Goal: Task Accomplishment & Management: Manage account settings

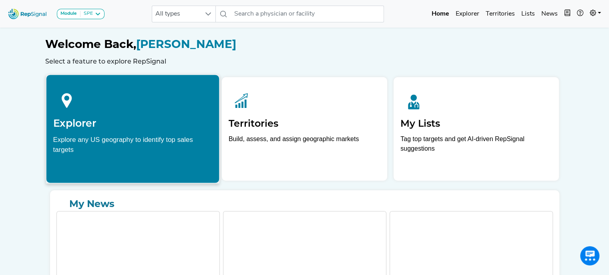
click at [88, 146] on div "Explore any US geography to identify top sales targets" at bounding box center [132, 144] width 159 height 20
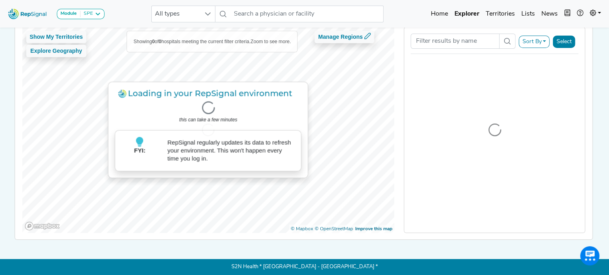
scroll to position [40, 0]
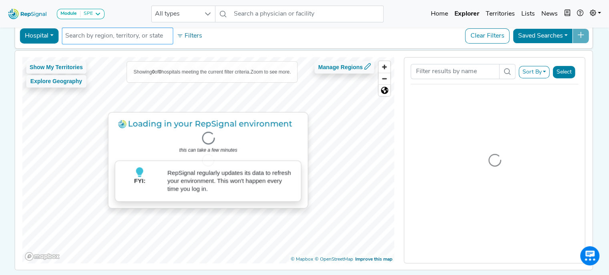
click at [162, 35] on input "text" at bounding box center [117, 36] width 104 height 10
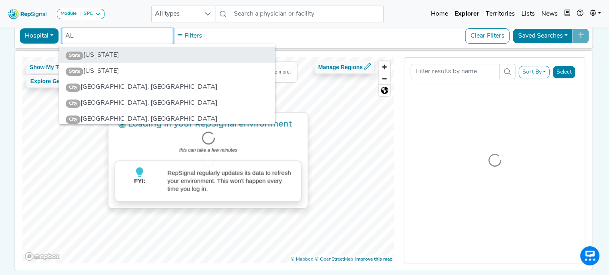
type input "AL"
click at [119, 52] on li "State [US_STATE]" at bounding box center [167, 55] width 216 height 16
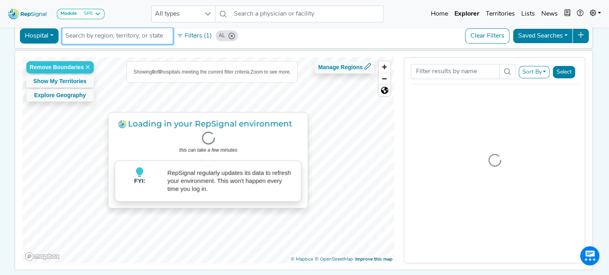
click at [127, 40] on li at bounding box center [117, 36] width 104 height 13
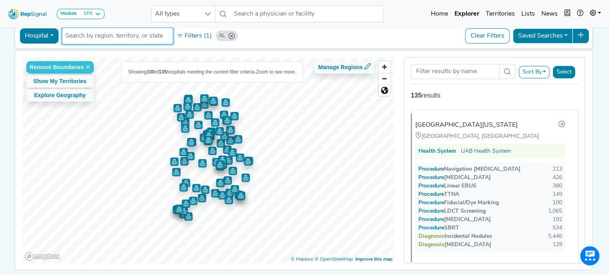
click at [126, 40] on input "text" at bounding box center [117, 36] width 104 height 10
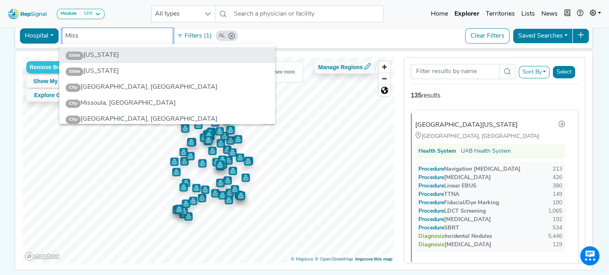
type input "Miss"
click at [114, 53] on li "State Mississippi" at bounding box center [167, 55] width 216 height 16
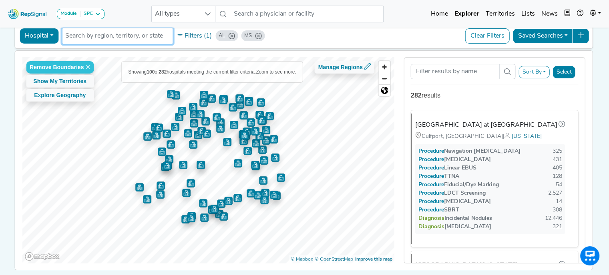
click at [112, 36] on input "text" at bounding box center [117, 36] width 104 height 10
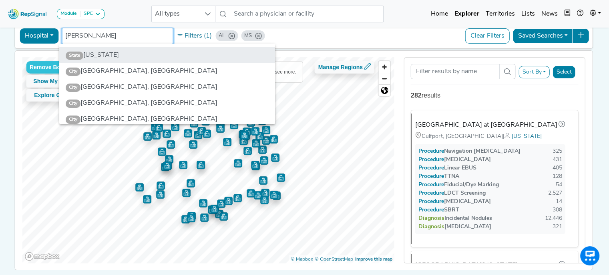
type input "[PERSON_NAME]"
click at [114, 54] on li "State Louisiana" at bounding box center [167, 55] width 216 height 16
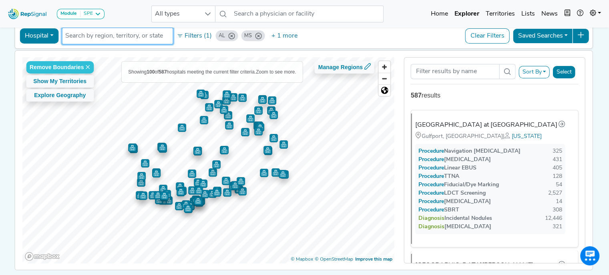
click at [130, 35] on input "text" at bounding box center [117, 36] width 104 height 10
type input "A"
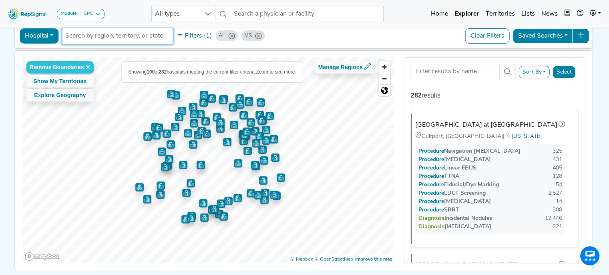
click at [117, 35] on input "text" at bounding box center [117, 36] width 104 height 10
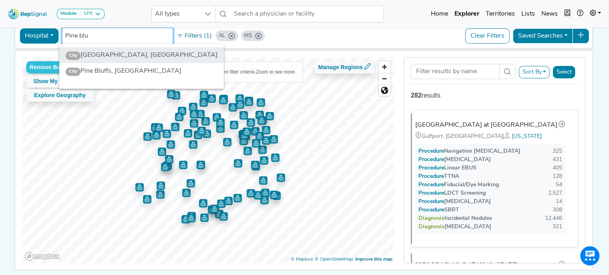
type input "Pine blu"
click at [117, 54] on li "City Pine Bluff, AR" at bounding box center [141, 55] width 164 height 16
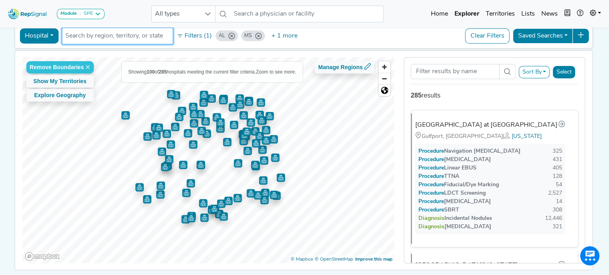
click at [117, 38] on input "text" at bounding box center [117, 36] width 104 height 10
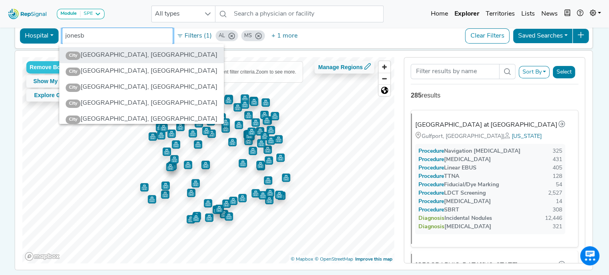
type input "jonesb"
click at [121, 53] on li "City Jonesboro, AR" at bounding box center [141, 55] width 164 height 16
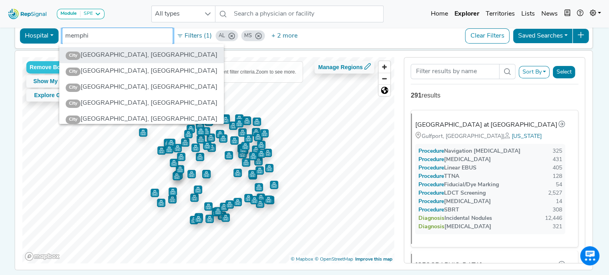
type input "memphi"
click at [118, 56] on li "City Memphis, TN" at bounding box center [141, 55] width 164 height 16
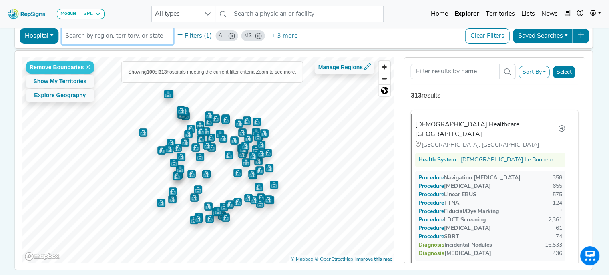
click at [114, 38] on input "text" at bounding box center [117, 36] width 104 height 10
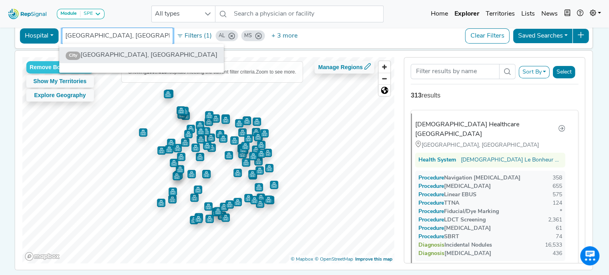
type input "jackson, tn"
click at [115, 52] on li "City Jackson, TN" at bounding box center [141, 55] width 164 height 16
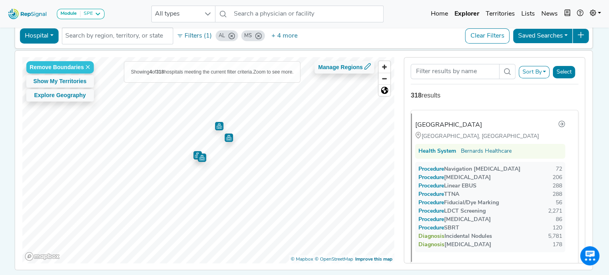
click at [225, 138] on img "Map marker" at bounding box center [228, 138] width 8 height 8
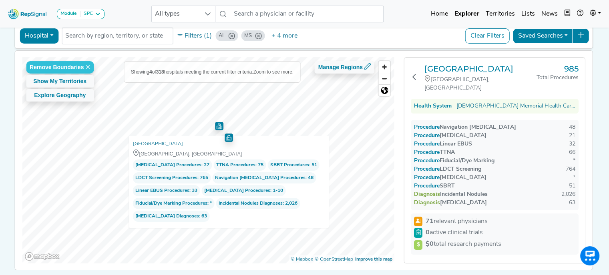
click at [216, 123] on img "Map marker" at bounding box center [219, 126] width 8 height 8
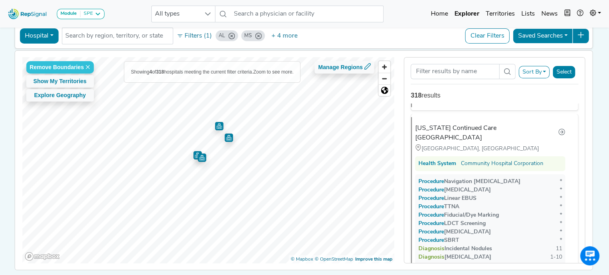
click at [202, 158] on img "Map marker" at bounding box center [202, 158] width 8 height 8
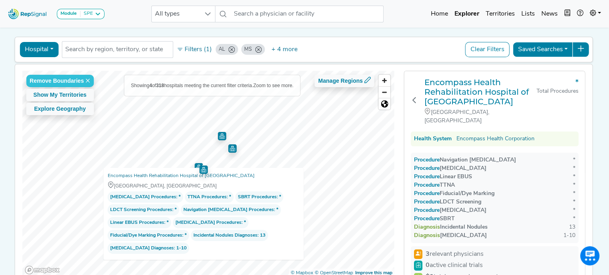
scroll to position [23, 0]
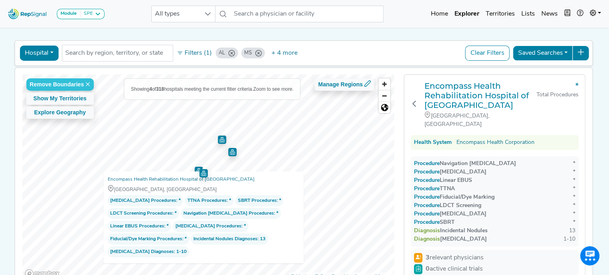
click at [194, 167] on img "Map marker" at bounding box center [198, 171] width 8 height 8
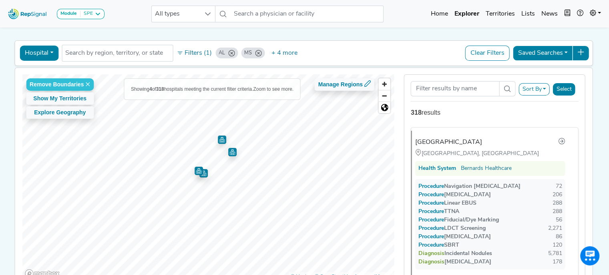
click at [232, 154] on img "Map marker" at bounding box center [232, 152] width 8 height 8
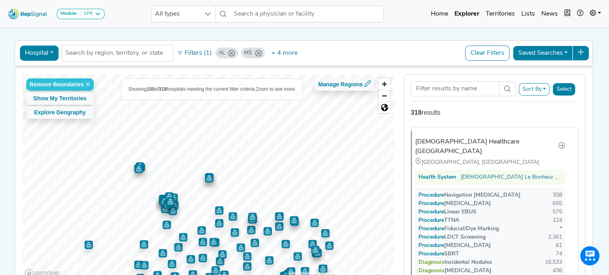
click at [206, 179] on img "Map marker" at bounding box center [209, 178] width 8 height 8
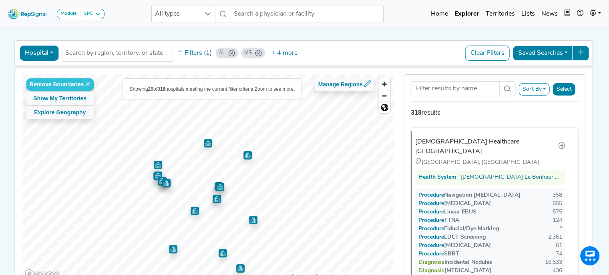
click at [244, 156] on img "Map marker" at bounding box center [247, 155] width 8 height 8
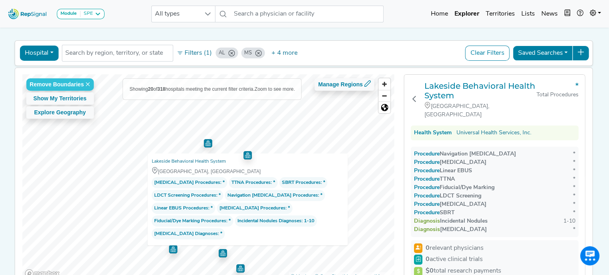
click at [204, 146] on img "Map marker" at bounding box center [208, 143] width 8 height 8
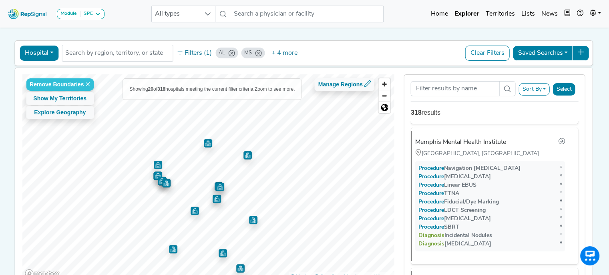
click at [218, 186] on img "Map marker" at bounding box center [220, 187] width 8 height 8
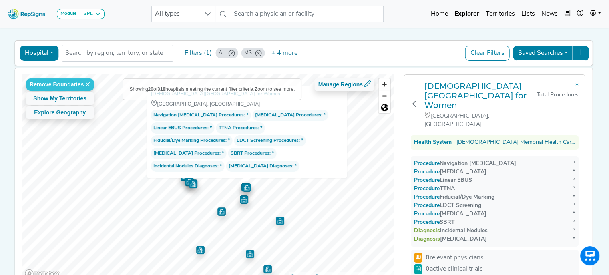
click at [242, 200] on img "Map marker" at bounding box center [244, 200] width 8 height 8
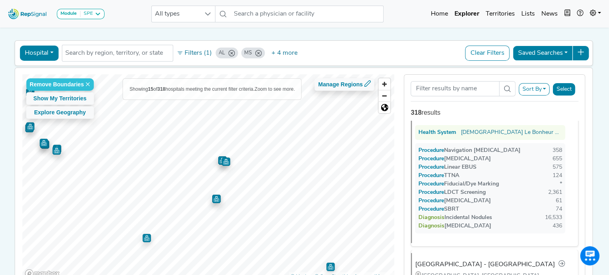
scroll to position [8, 0]
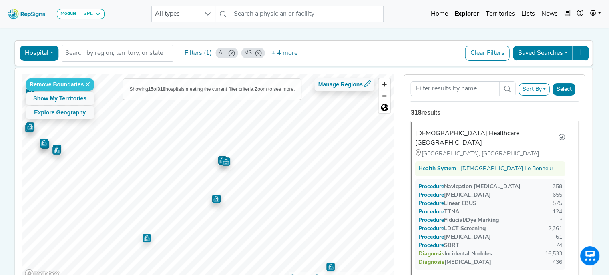
click at [213, 201] on img "Map marker" at bounding box center [216, 199] width 8 height 8
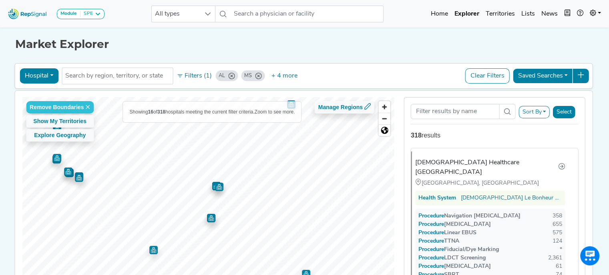
scroll to position [0, 0]
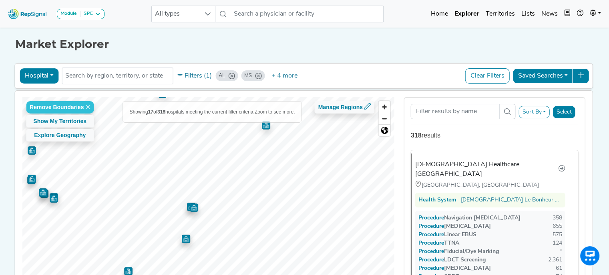
click at [187, 207] on img "Map marker" at bounding box center [191, 207] width 8 height 8
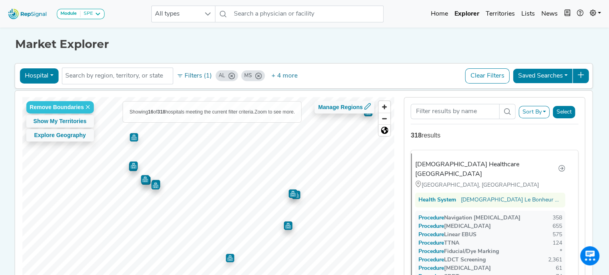
click at [154, 186] on img "Map marker" at bounding box center [155, 185] width 8 height 8
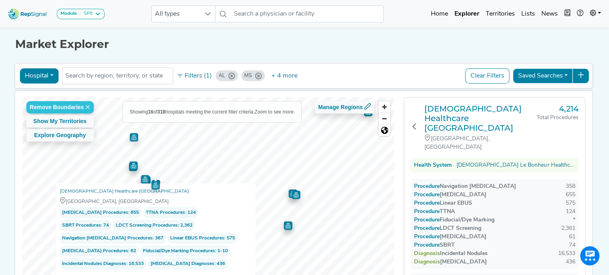
click at [141, 178] on img "Map marker" at bounding box center [145, 179] width 8 height 8
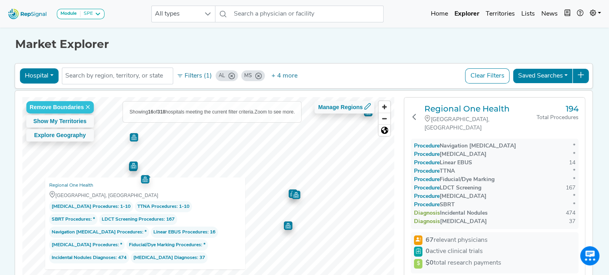
click at [130, 169] on img "Map marker" at bounding box center [133, 166] width 8 height 8
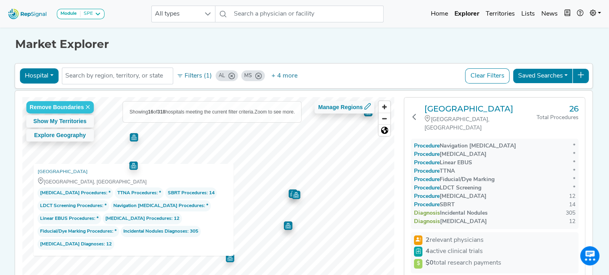
click at [134, 140] on img "Map marker" at bounding box center [134, 137] width 8 height 8
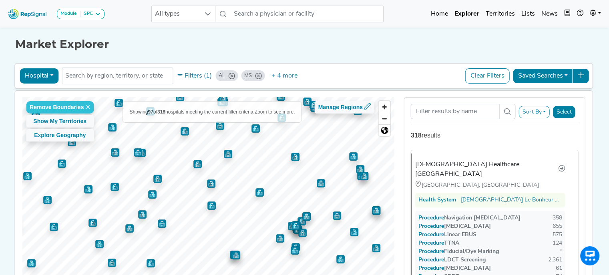
click at [547, 115] on button "Sort By" at bounding box center [533, 112] width 31 height 12
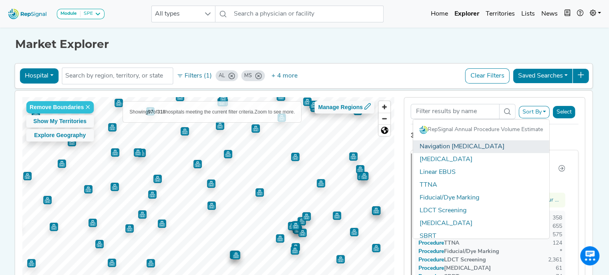
click at [469, 144] on link "Navigation [MEDICAL_DATA]" at bounding box center [481, 146] width 136 height 13
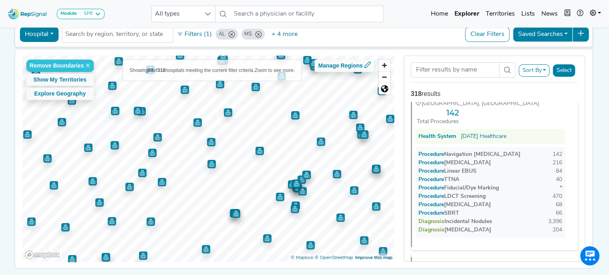
scroll to position [344, 0]
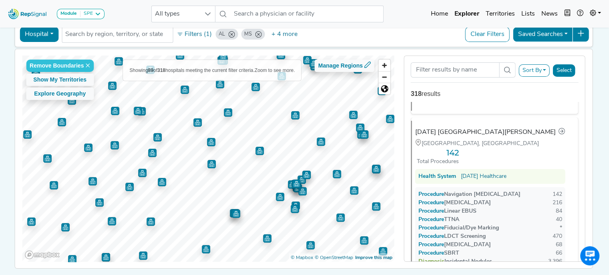
click at [538, 70] on button "Sort By" at bounding box center [533, 70] width 31 height 12
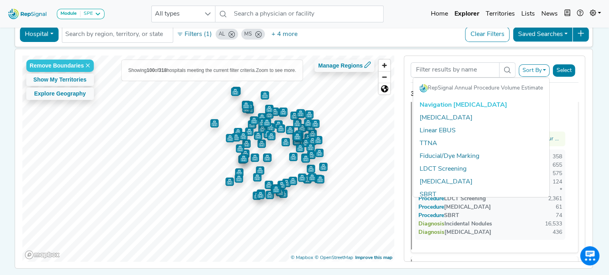
scroll to position [0, 0]
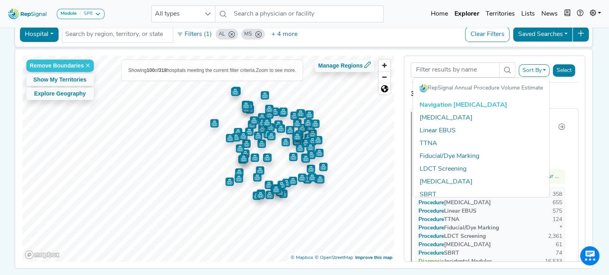
click at [600, 86] on div "Module SPE Bronchoscopy Disposable Bronchoscope SBRT SPE TTNA Thoracic Surgery …" at bounding box center [304, 131] width 609 height 346
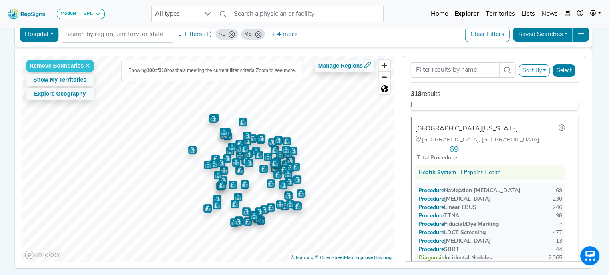
scroll to position [3125, 0]
click at [564, 70] on button "Select" at bounding box center [563, 70] width 22 height 12
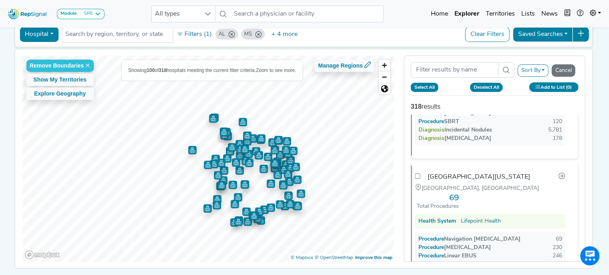
click at [424, 88] on button "Select All" at bounding box center [424, 87] width 28 height 9
checkbox input "true"
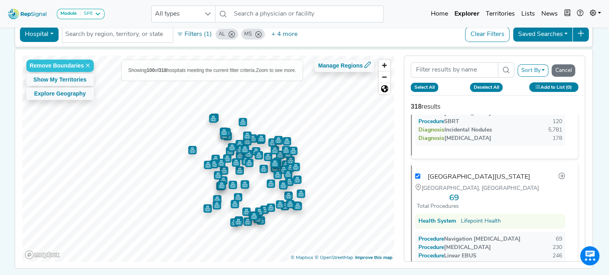
checkbox input "true"
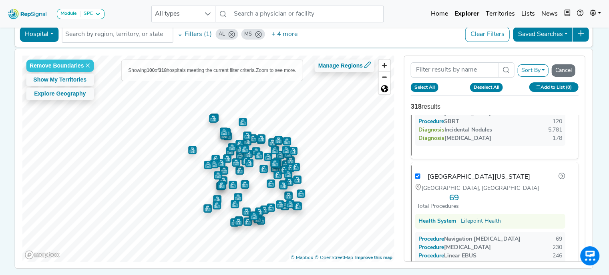
checkbox input "true"
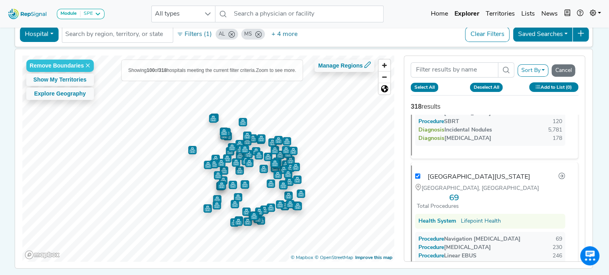
checkbox input "true"
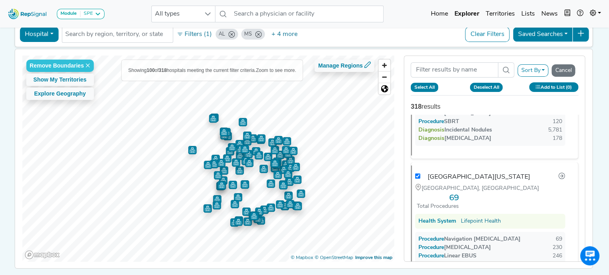
checkbox input "true"
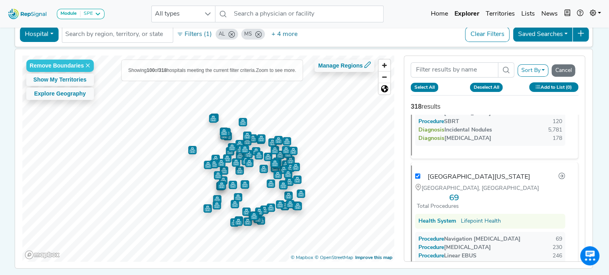
checkbox input "true"
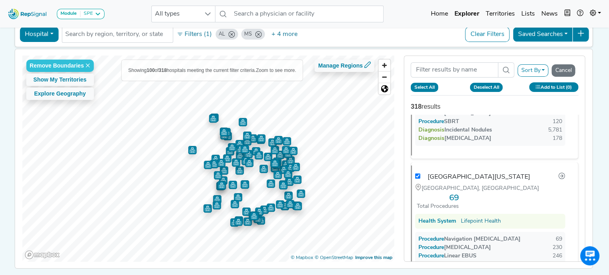
checkbox input "true"
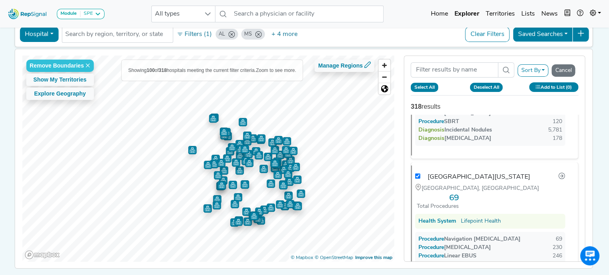
checkbox input "true"
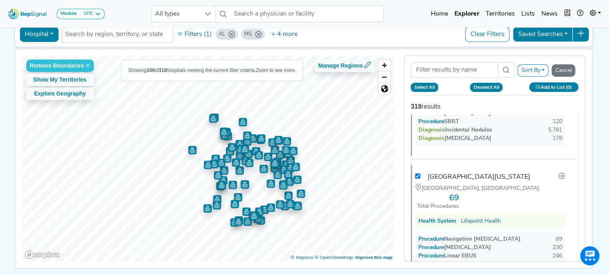
checkbox input "true"
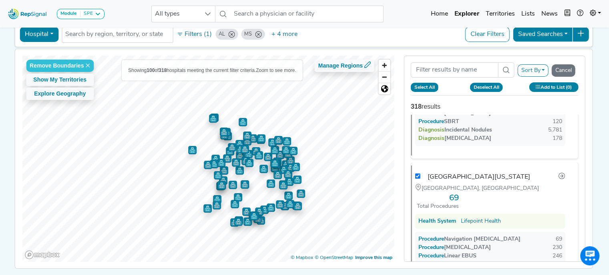
checkbox input "true"
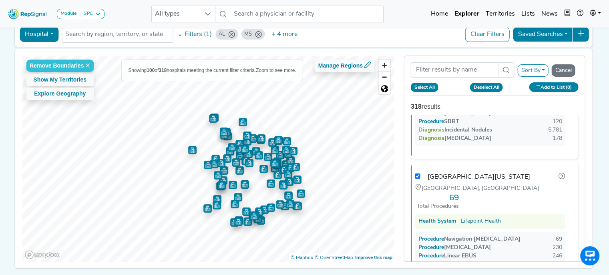
checkbox input "true"
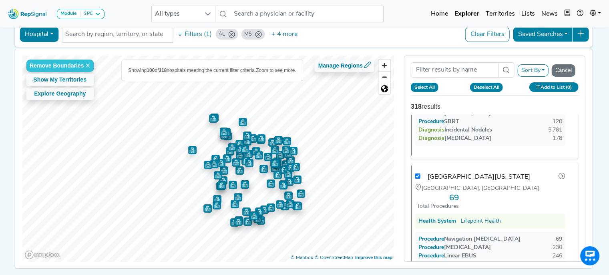
checkbox input "true"
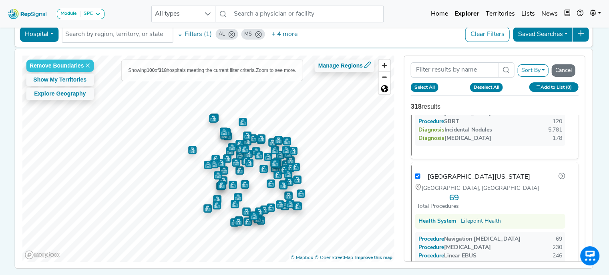
checkbox input "true"
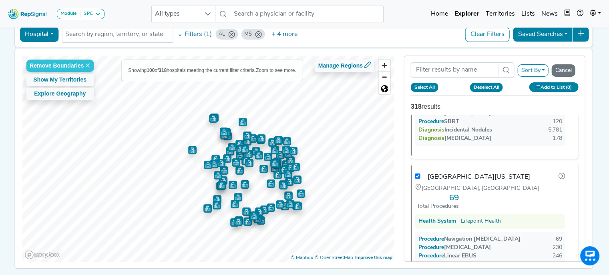
checkbox input "true"
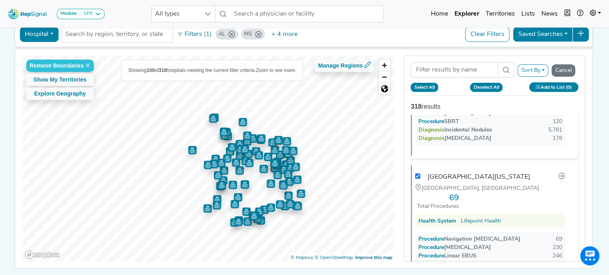
checkbox input "true"
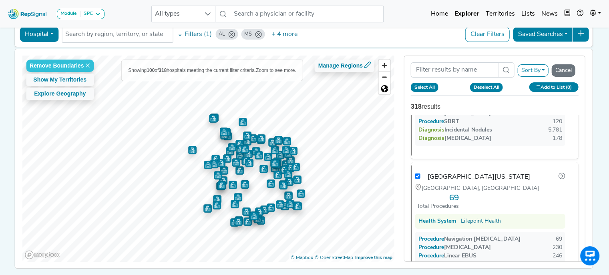
checkbox input "true"
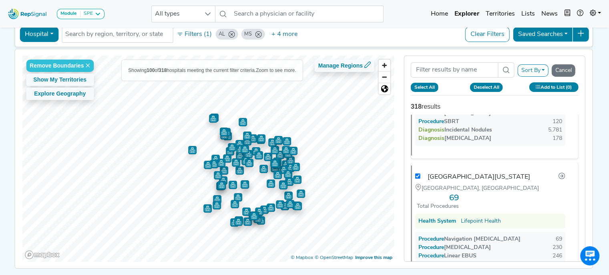
checkbox input "true"
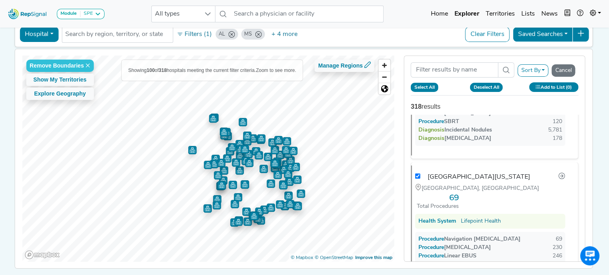
checkbox input "true"
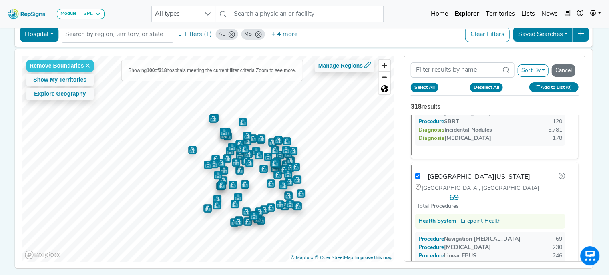
checkbox input "true"
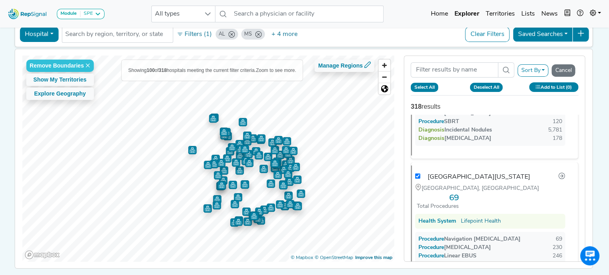
checkbox input "true"
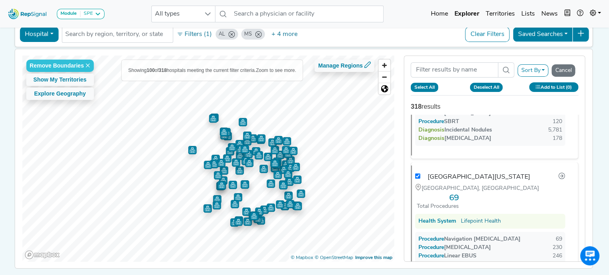
checkbox input "true"
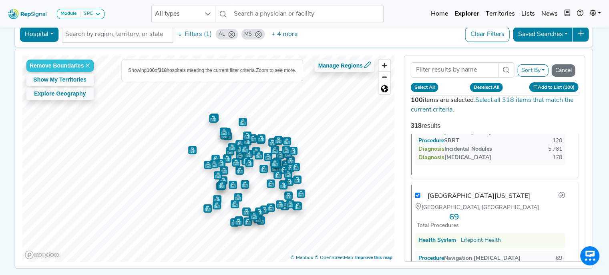
checkbox input "true"
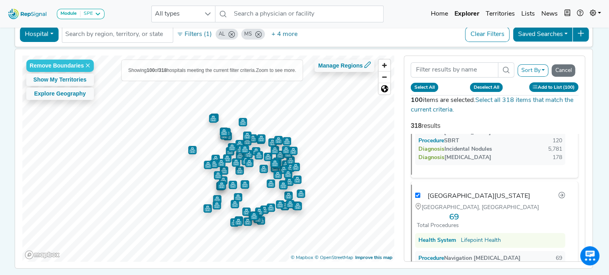
checkbox input "true"
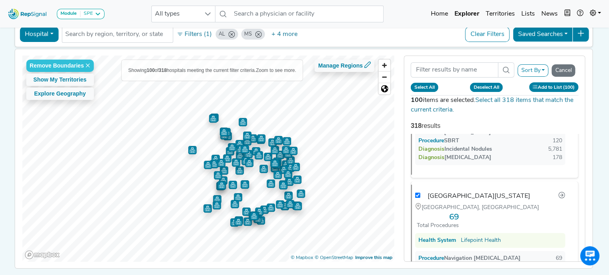
checkbox input "true"
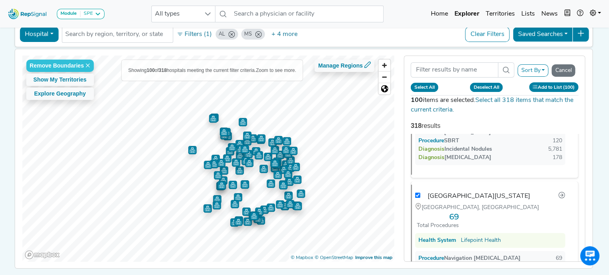
checkbox input "true"
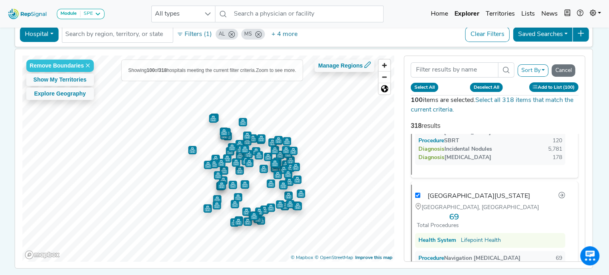
checkbox input "true"
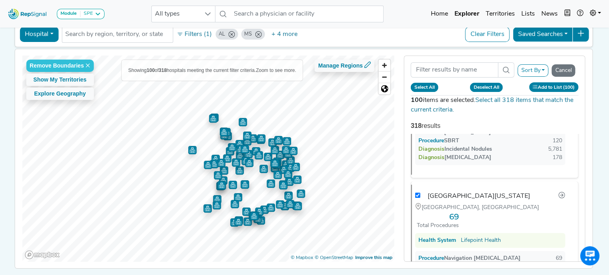
checkbox input "true"
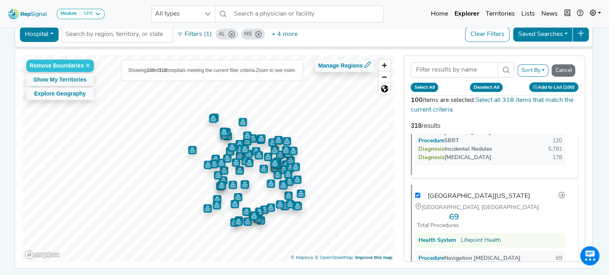
checkbox input "true"
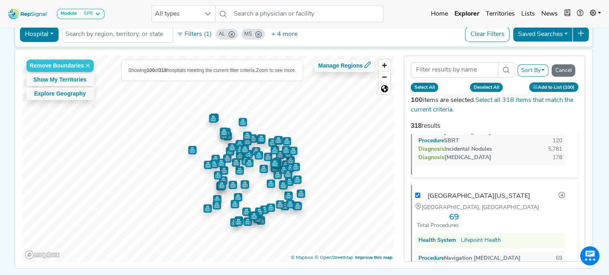
checkbox input "true"
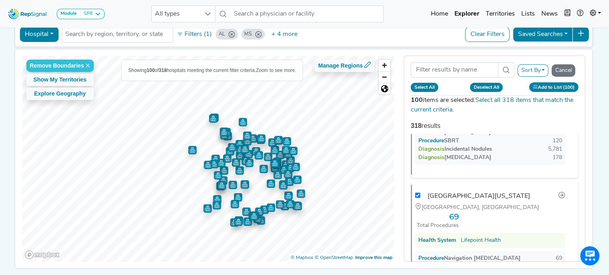
checkbox input "true"
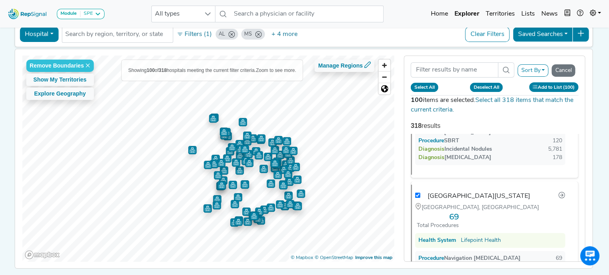
checkbox input "true"
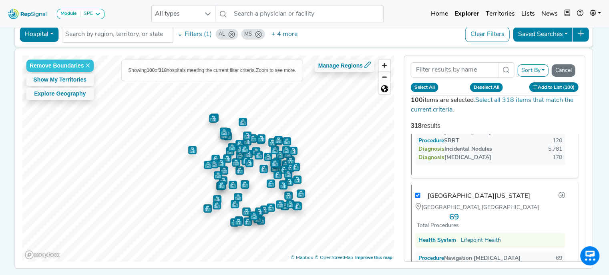
checkbox input "true"
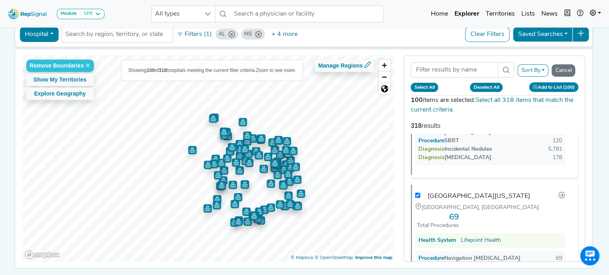
checkbox input "true"
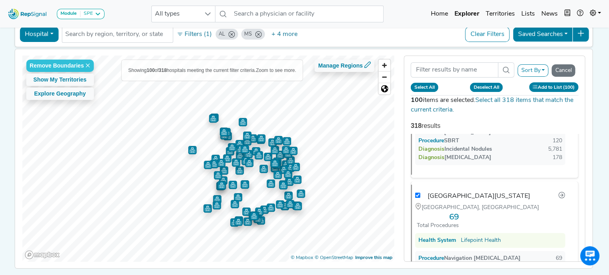
checkbox input "true"
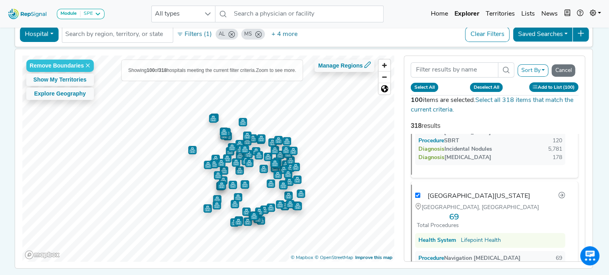
checkbox input "true"
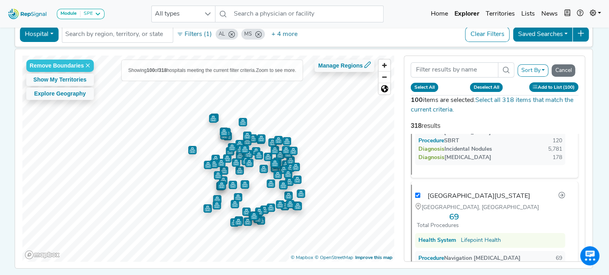
checkbox input "true"
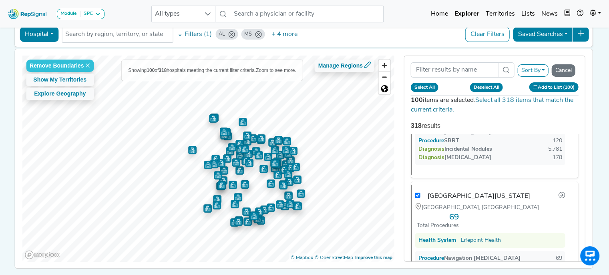
checkbox input "true"
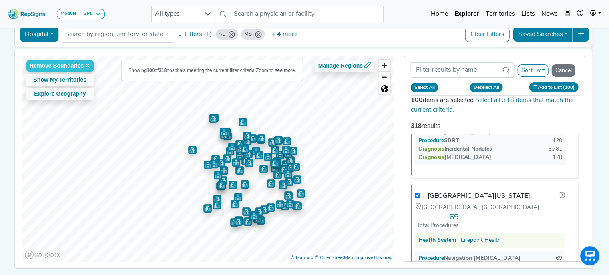
checkbox input "true"
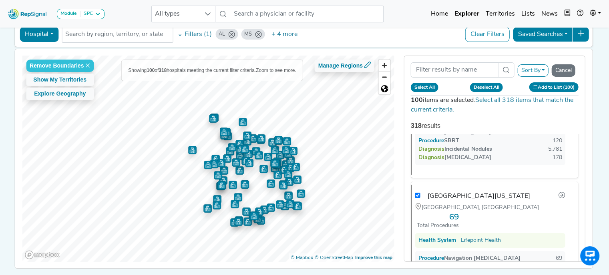
checkbox input "true"
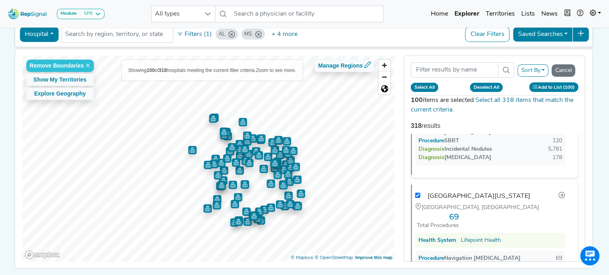
checkbox input "true"
click at [428, 88] on button "Select All" at bounding box center [424, 87] width 28 height 9
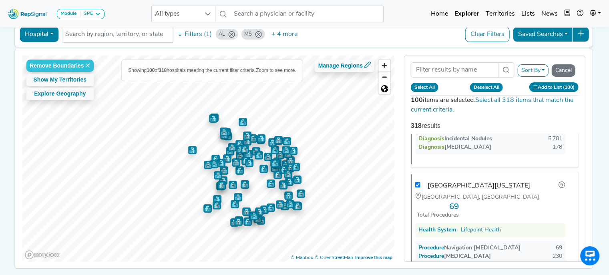
scroll to position [3134, 0]
click at [552, 86] on button "Add to List (100)" at bounding box center [553, 86] width 50 height 9
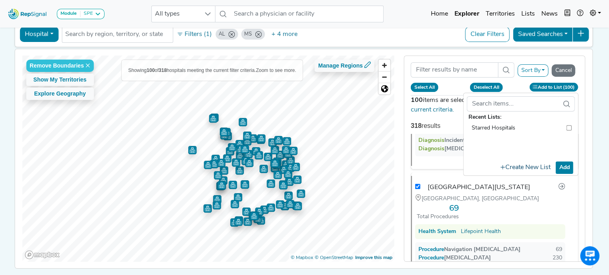
click at [530, 169] on button "Create New List" at bounding box center [524, 168] width 57 height 16
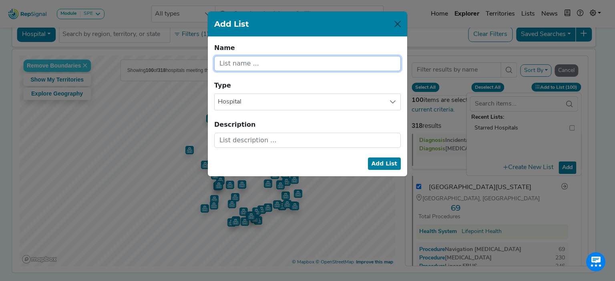
click at [302, 62] on input "text" at bounding box center [307, 63] width 186 height 15
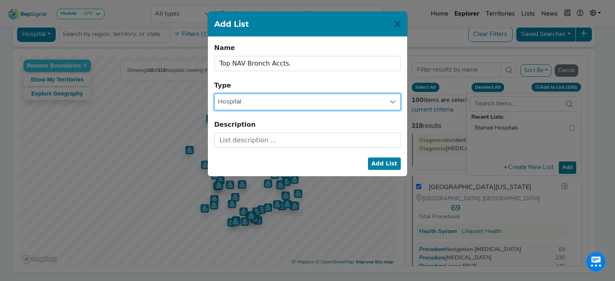
click at [286, 102] on span "Hospital" at bounding box center [299, 102] width 170 height 16
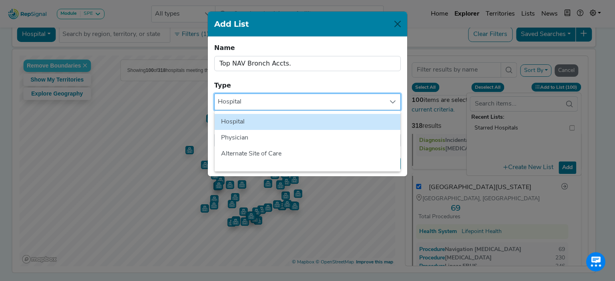
click at [291, 82] on form "Name Top NAV Bronch Accts. Name cannot be blank. Type Hospital Hospital Physici…" at bounding box center [307, 95] width 186 height 105
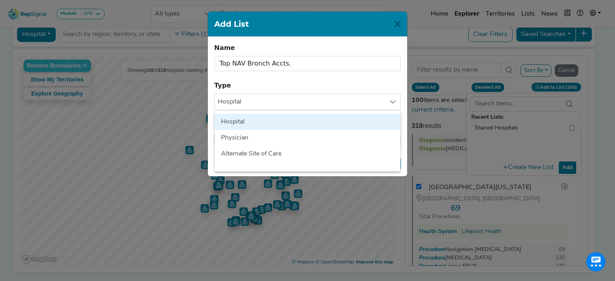
click at [328, 84] on form "Name Top NAV Bronch Accts. Name cannot be blank. Type Hospital Hospital Physici…" at bounding box center [307, 95] width 186 height 105
click at [329, 84] on form "Name Top NAV Bronch Accts. Name cannot be blank. Type Hospital Hospital Physici…" at bounding box center [307, 95] width 186 height 105
click at [291, 120] on li "Hospital" at bounding box center [307, 122] width 186 height 16
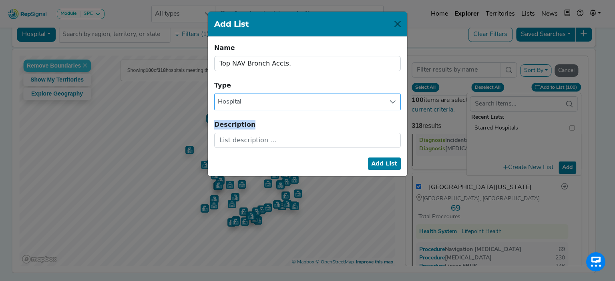
click at [291, 120] on form "Name Top NAV Bronch Accts. Name cannot be blank. Type Hospital Description Add …" at bounding box center [307, 95] width 186 height 105
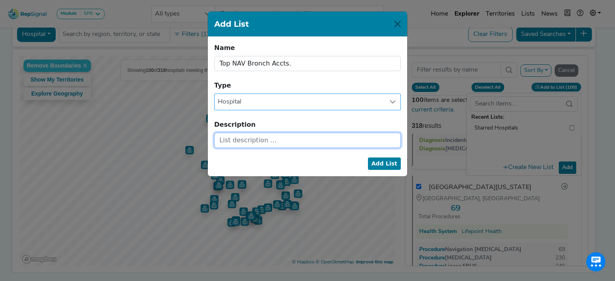
click at [291, 138] on input "text" at bounding box center [307, 140] width 186 height 15
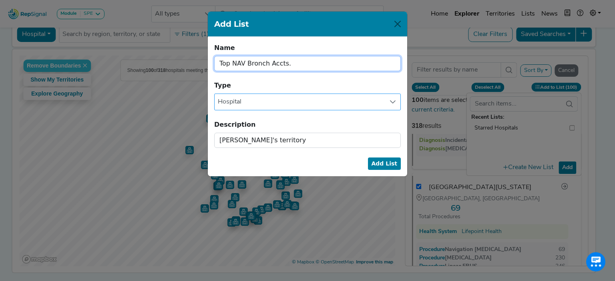
click at [295, 62] on input "Top NAV Bronch Accts." at bounding box center [307, 63] width 186 height 15
click at [243, 62] on input "Top NAV Bronch Accts" at bounding box center [307, 63] width 186 height 15
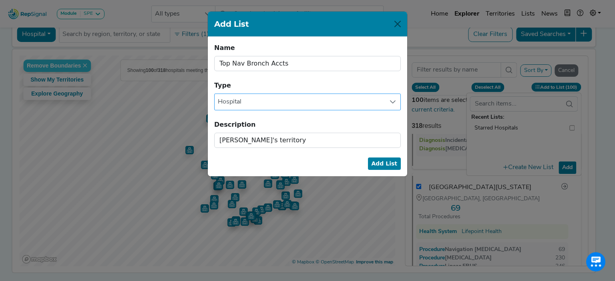
click at [391, 162] on button "Add List" at bounding box center [384, 164] width 33 height 12
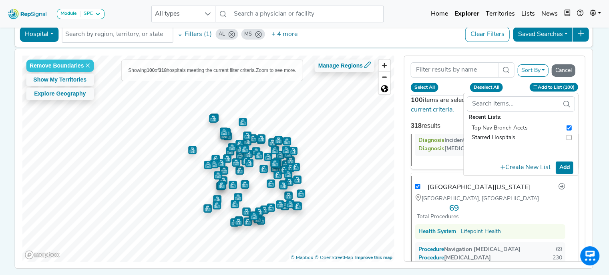
click at [536, 68] on button "Sort By" at bounding box center [532, 70] width 31 height 12
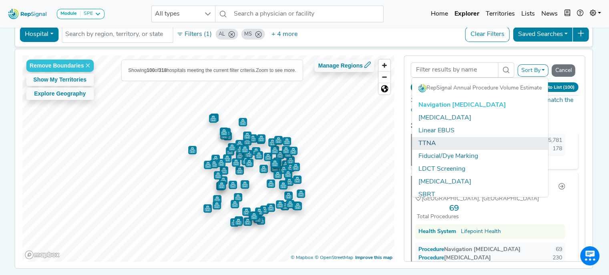
click at [451, 140] on link "TTNA" at bounding box center [480, 143] width 136 height 13
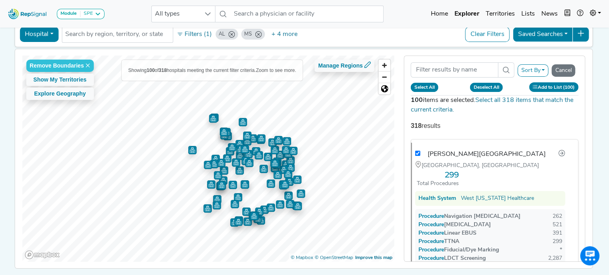
scroll to position [0, 0]
click at [544, 70] on button "Sort By" at bounding box center [532, 70] width 31 height 12
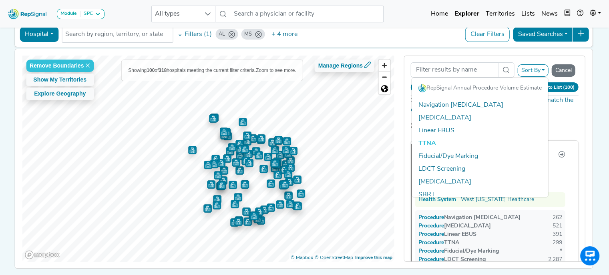
click at [596, 96] on div "Remove Boundaries Show My Territories Explore Geography Showing 100 of 318 hosp…" at bounding box center [303, 158] width 585 height 219
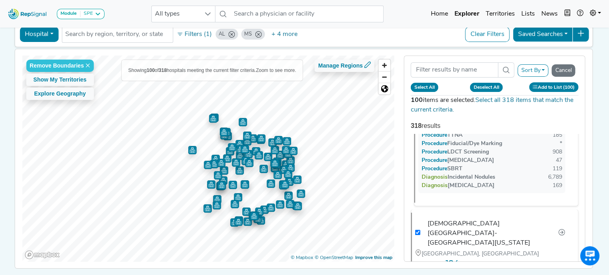
scroll to position [1008, 0]
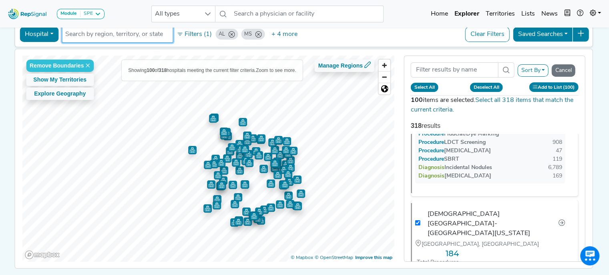
click at [120, 32] on input "text" at bounding box center [117, 35] width 104 height 10
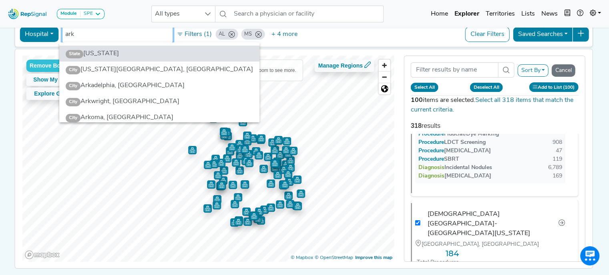
click at [118, 55] on li "State Arkansas" at bounding box center [159, 54] width 200 height 16
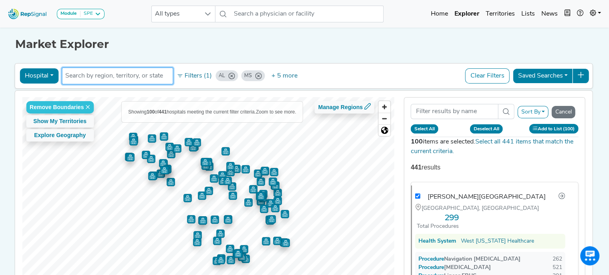
scroll to position [0, 0]
click at [567, 76] on button "Saved Searches" at bounding box center [542, 75] width 60 height 15
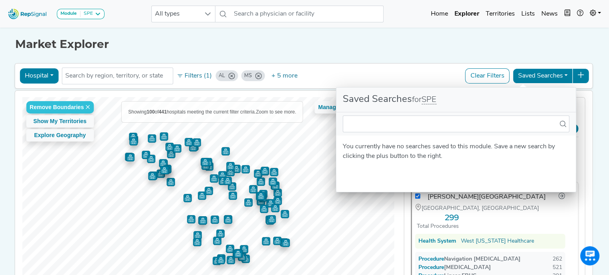
click at [584, 72] on icon at bounding box center [580, 75] width 6 height 6
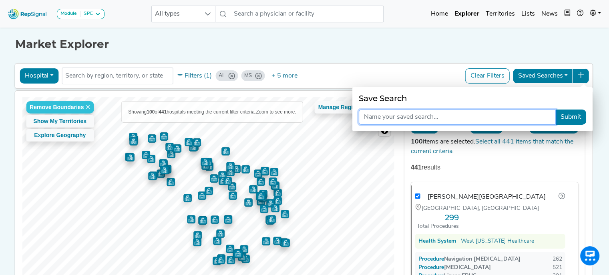
click at [446, 116] on input "text" at bounding box center [456, 117] width 197 height 15
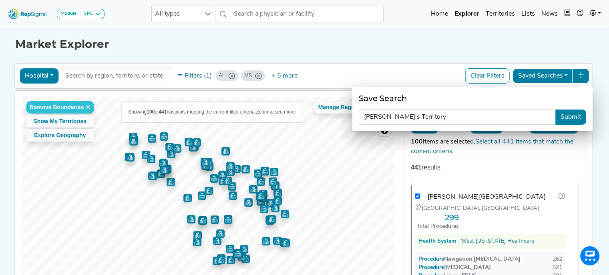
click at [576, 120] on button "Submit" at bounding box center [570, 117] width 31 height 15
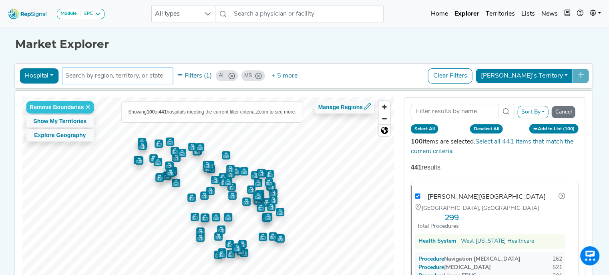
click at [125, 76] on input "text" at bounding box center [117, 76] width 104 height 10
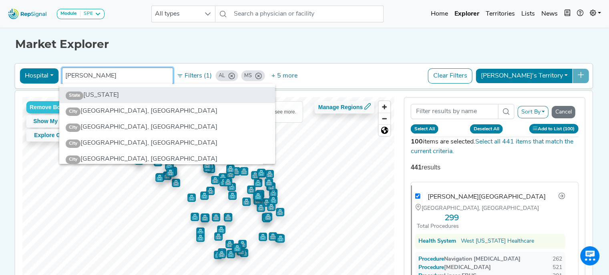
click at [122, 96] on li "State Louisiana" at bounding box center [167, 95] width 216 height 16
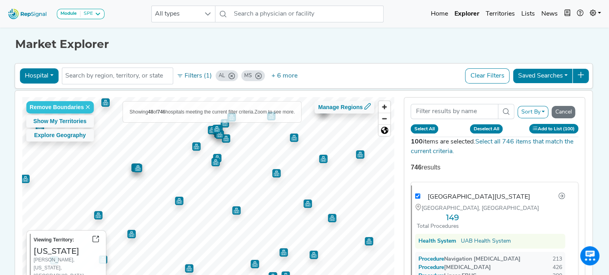
click at [136, 170] on img "Map marker" at bounding box center [138, 168] width 8 height 8
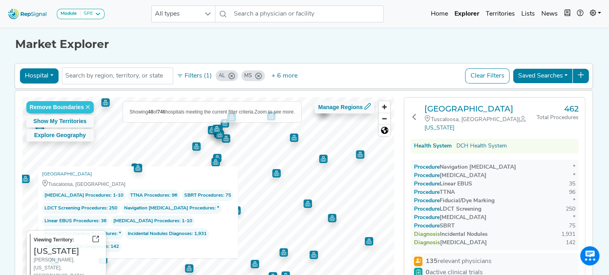
click at [408, 91] on div "Remove Boundaries Show My Territories Explore Geography Showing 48 of 746 hospi…" at bounding box center [303, 200] width 585 height 219
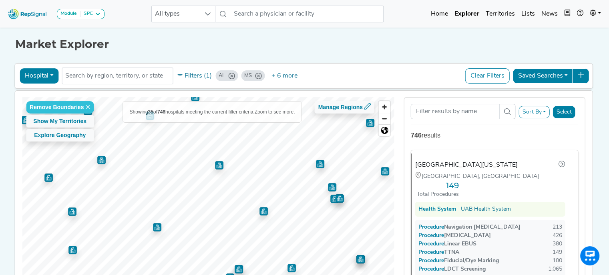
click at [216, 166] on img "Map marker" at bounding box center [219, 165] width 8 height 8
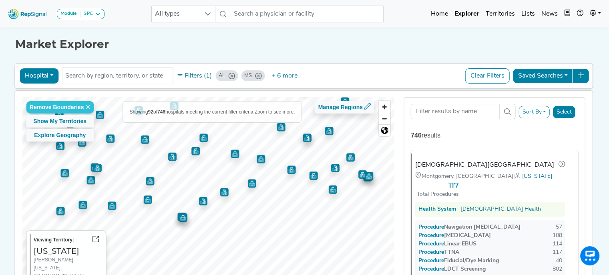
click at [332, 131] on img "Map marker" at bounding box center [328, 131] width 8 height 8
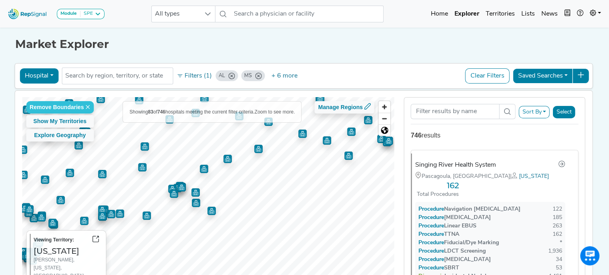
click at [208, 214] on img "Map marker" at bounding box center [211, 211] width 8 height 8
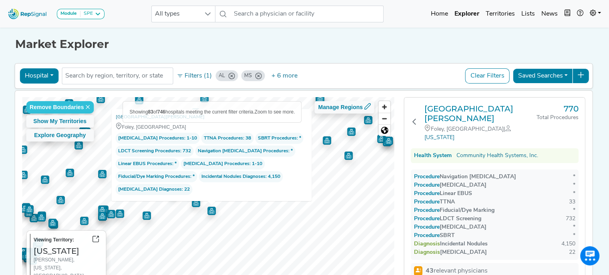
click at [306, 47] on h1 "Market Explorer" at bounding box center [304, 45] width 578 height 14
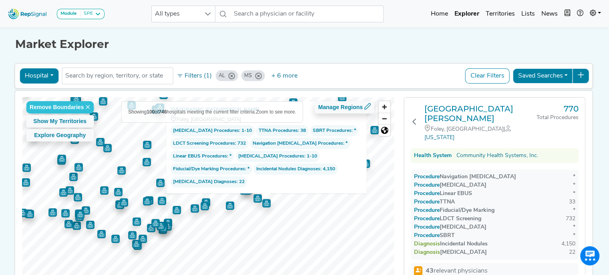
click at [370, 55] on div "Market Explorer Hospital Physician Hospital ASC Office Health System AL MS Pine…" at bounding box center [304, 168] width 528 height 285
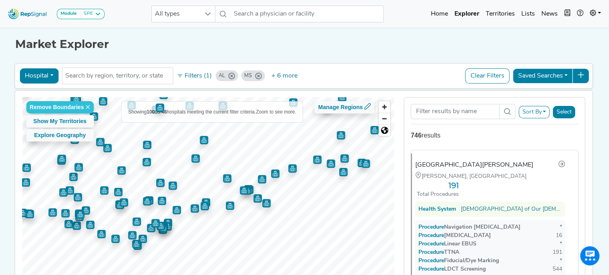
click at [529, 114] on button "Sort By" at bounding box center [533, 112] width 31 height 12
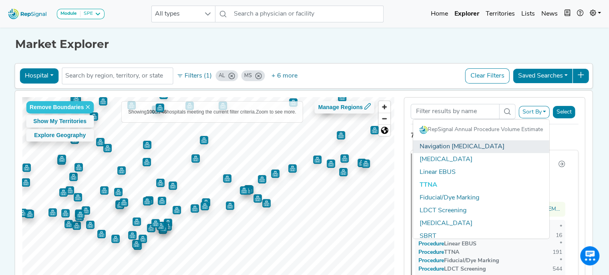
click at [474, 145] on link "Navigation [MEDICAL_DATA]" at bounding box center [481, 146] width 136 height 13
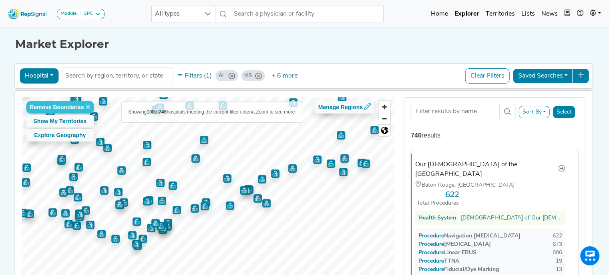
click at [540, 109] on button "Sort By" at bounding box center [533, 112] width 31 height 12
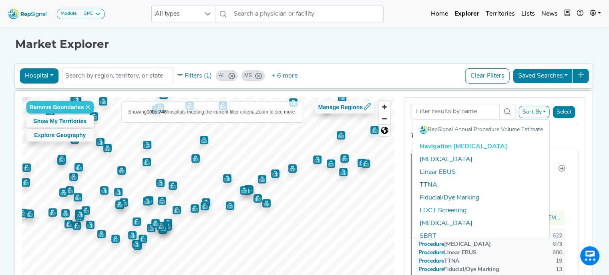
click at [515, 142] on link "Navigation [MEDICAL_DATA]" at bounding box center [481, 146] width 136 height 13
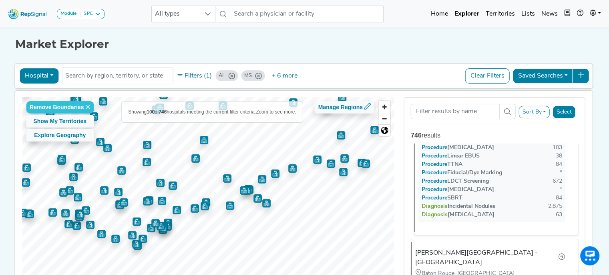
scroll to position [3688, 0]
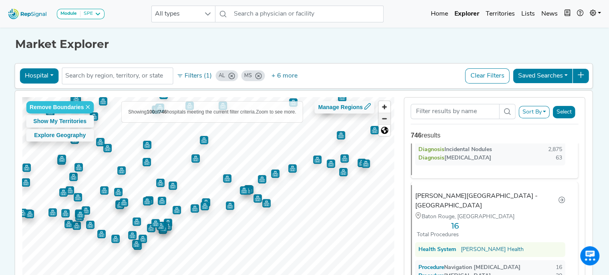
click at [384, 120] on span "Zoom out" at bounding box center [384, 118] width 12 height 11
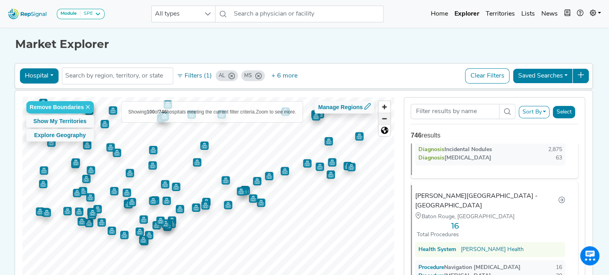
click at [384, 120] on span "Zoom out" at bounding box center [384, 118] width 12 height 11
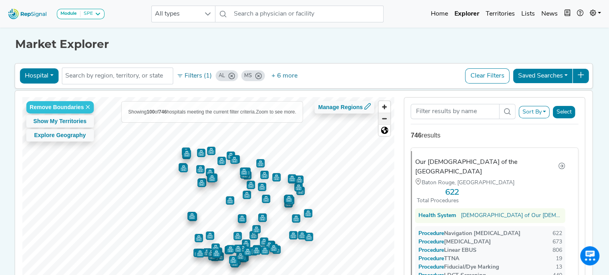
scroll to position [0, 0]
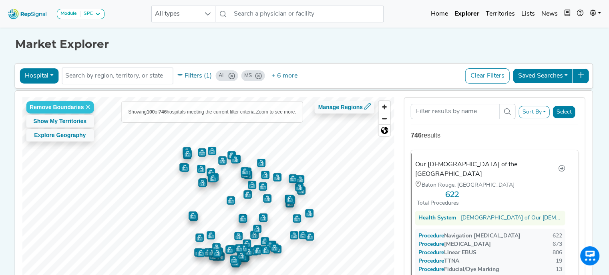
drag, startPoint x: 170, startPoint y: 51, endPoint x: 178, endPoint y: 40, distance: 13.9
click at [178, 40] on h1 "Market Explorer" at bounding box center [304, 45] width 578 height 14
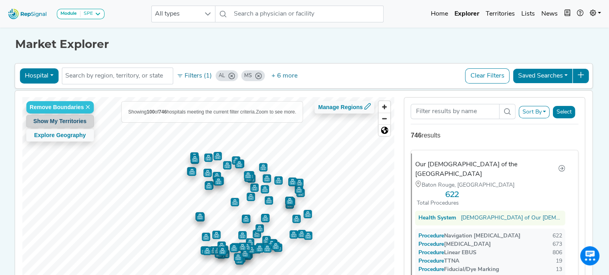
click at [63, 123] on button "Show My Territories" at bounding box center [60, 121] width 68 height 12
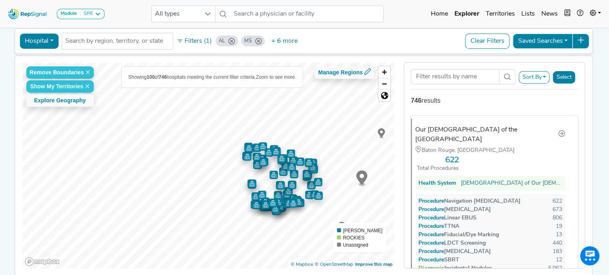
scroll to position [45, 0]
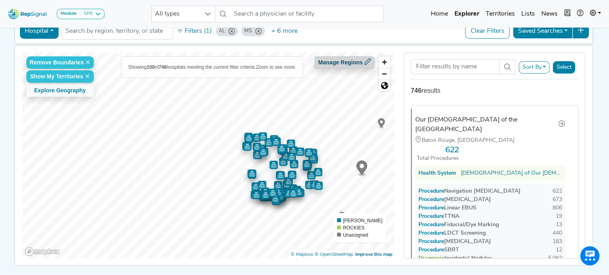
click at [346, 66] on button "Manage Regions" at bounding box center [344, 62] width 60 height 12
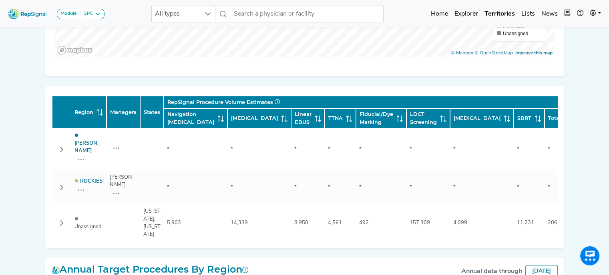
scroll to position [325, 0]
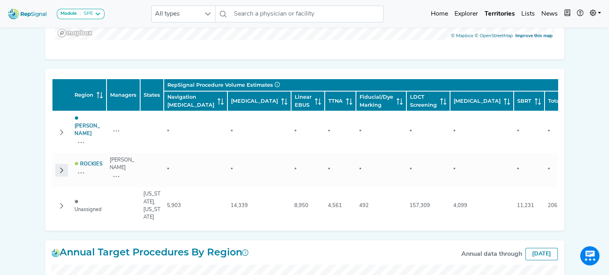
click at [64, 167] on icon "Row Collapsed" at bounding box center [61, 170] width 6 height 6
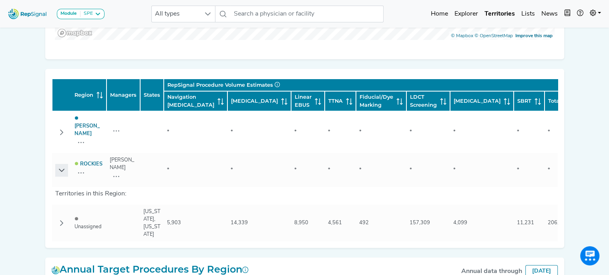
click at [63, 167] on icon "Row Expanded" at bounding box center [61, 170] width 6 height 6
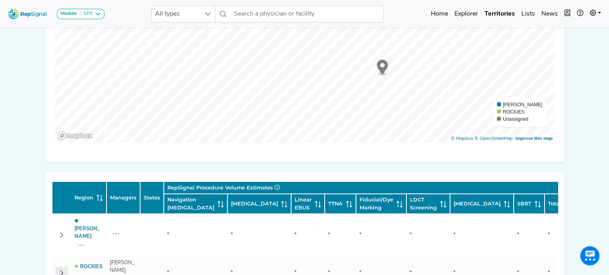
scroll to position [0, 0]
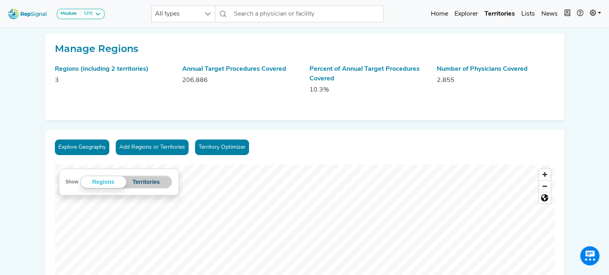
click at [154, 180] on button "Territories" at bounding box center [146, 182] width 40 height 12
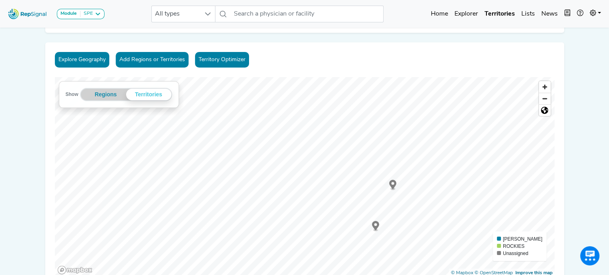
click at [238, 56] on link "Territory Optimizer" at bounding box center [222, 60] width 54 height 16
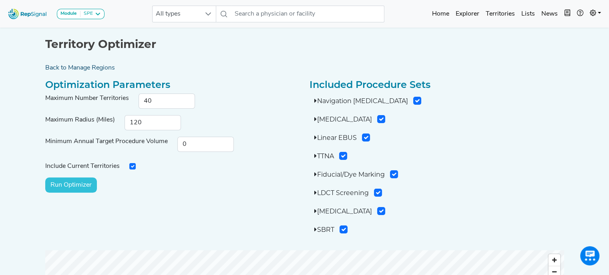
click at [107, 65] on link "Back to Manage Regions" at bounding box center [304, 68] width 528 height 10
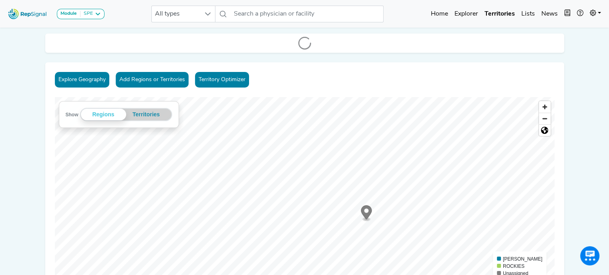
click at [197, 80] on link "Territory Optimizer" at bounding box center [222, 80] width 54 height 16
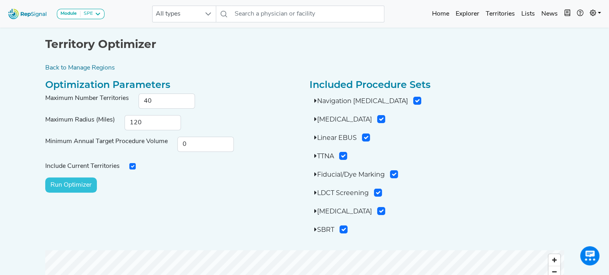
click at [87, 180] on input "Run Optimizer" at bounding box center [71, 185] width 52 height 15
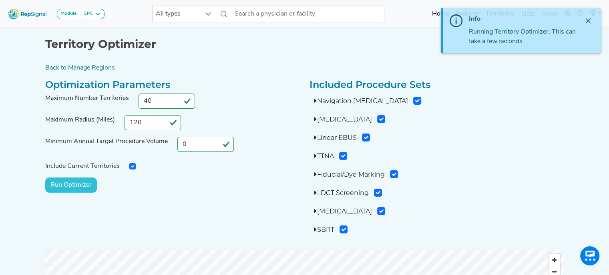
click at [594, 19] on div "Info Running Territory Optimizer. This can take a few seconds" at bounding box center [522, 30] width 158 height 45
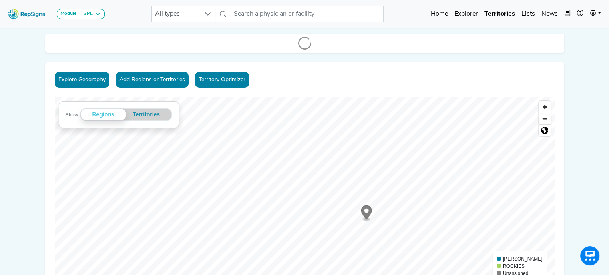
click at [141, 75] on button "Add Regions or Territories" at bounding box center [152, 80] width 73 height 16
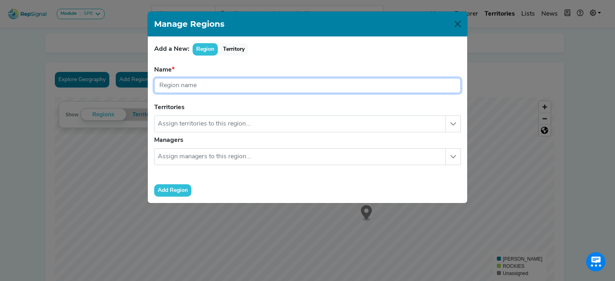
click at [202, 84] on input "text" at bounding box center [307, 85] width 306 height 15
type input "[PERSON_NAME]'s Region"
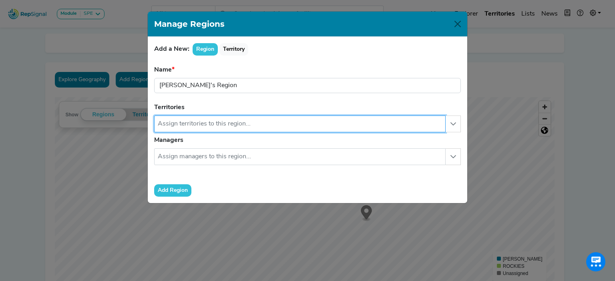
click at [197, 124] on input "text" at bounding box center [299, 124] width 291 height 17
click at [444, 125] on input "text" at bounding box center [299, 124] width 291 height 17
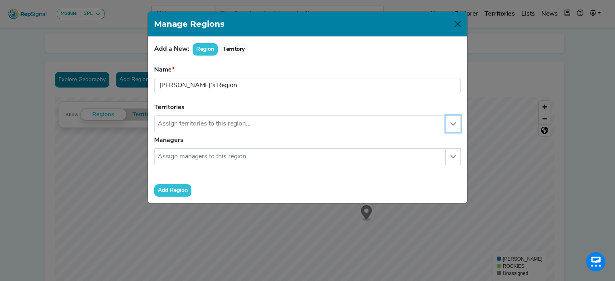
click at [454, 123] on icon "button" at bounding box center [453, 124] width 6 height 6
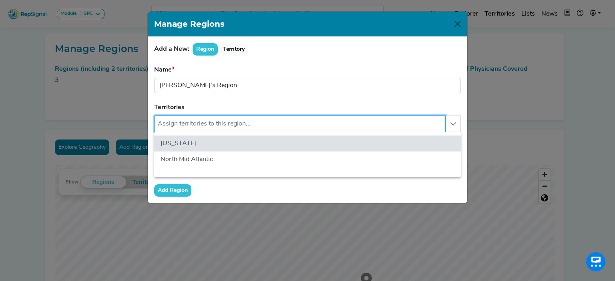
click at [305, 127] on input "text" at bounding box center [299, 124] width 291 height 17
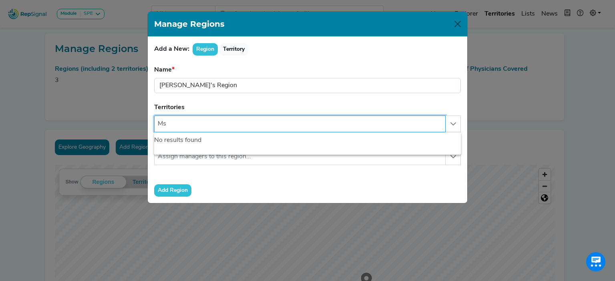
type input "M"
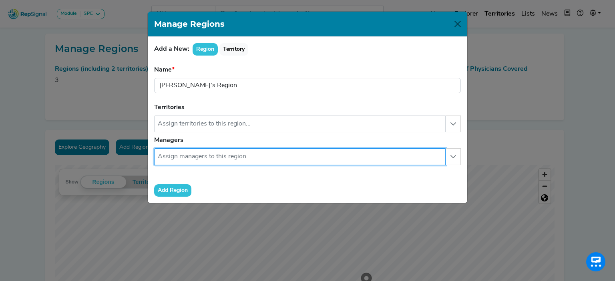
click at [442, 152] on input "text" at bounding box center [299, 156] width 291 height 17
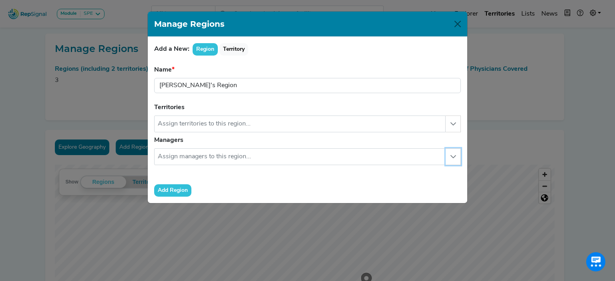
click at [447, 156] on button "button" at bounding box center [452, 156] width 15 height 17
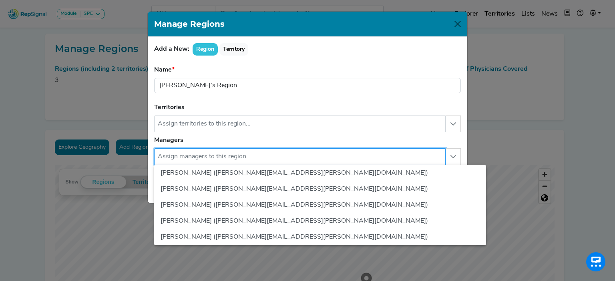
scroll to position [358, 0]
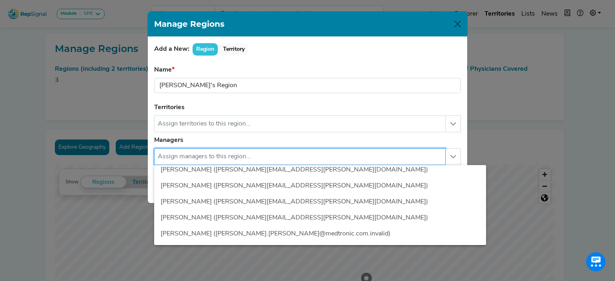
click at [324, 151] on input "text" at bounding box center [299, 156] width 291 height 17
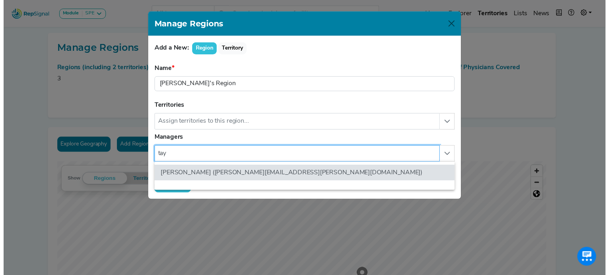
scroll to position [0, 0]
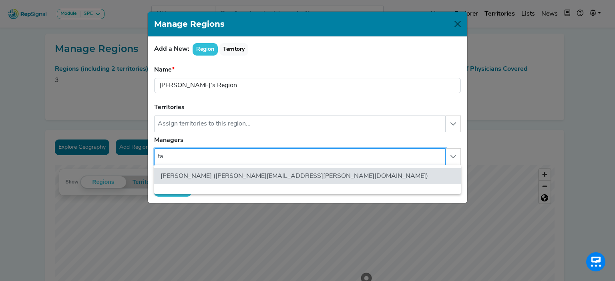
type input "t"
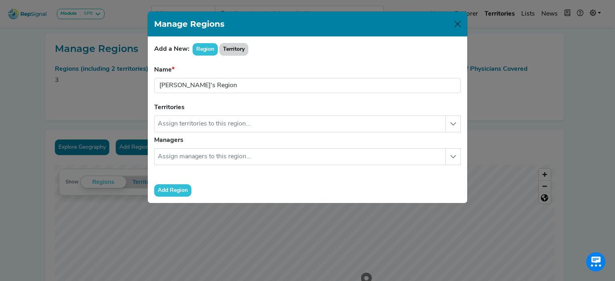
click at [231, 46] on button "Territory" at bounding box center [233, 49] width 29 height 12
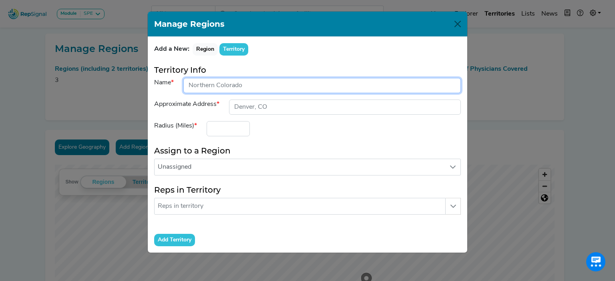
click at [227, 83] on input "input" at bounding box center [321, 85] width 277 height 15
type input "[US_STATE][GEOGRAPHIC_DATA]"
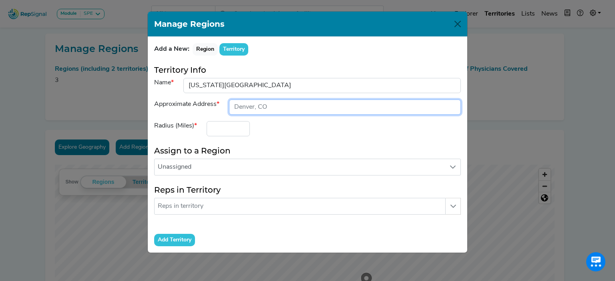
click at [273, 104] on input "input" at bounding box center [345, 107] width 232 height 15
type input "[GEOGRAPHIC_DATA], [GEOGRAPHIC_DATA]"
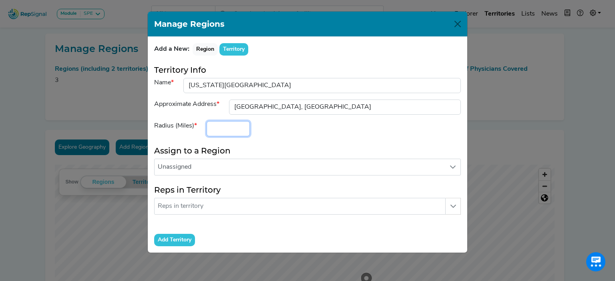
click at [232, 122] on input "number" at bounding box center [227, 128] width 43 height 15
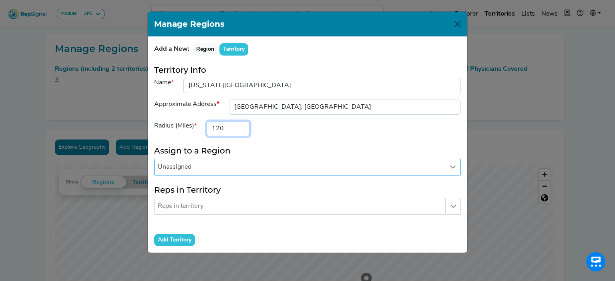
type input "120"
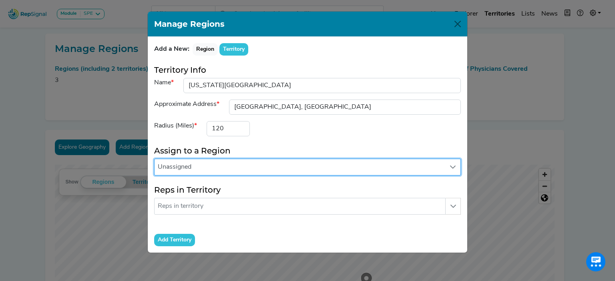
click at [208, 164] on span "Unassigned" at bounding box center [299, 167] width 290 height 16
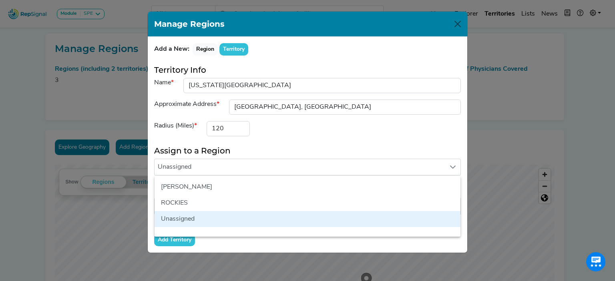
click at [292, 132] on div "Radius (Miles) 120" at bounding box center [307, 128] width 316 height 15
click at [342, 148] on h5 "Assign to a Region" at bounding box center [307, 151] width 306 height 10
click at [459, 17] on div "Manage Regions" at bounding box center [307, 24] width 319 height 25
click at [452, 28] on button "Close" at bounding box center [457, 24] width 13 height 13
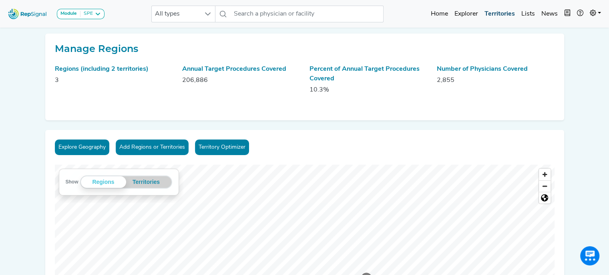
click at [494, 10] on link "Territories" at bounding box center [499, 14] width 37 height 16
click at [545, 14] on link "News" at bounding box center [549, 14] width 23 height 16
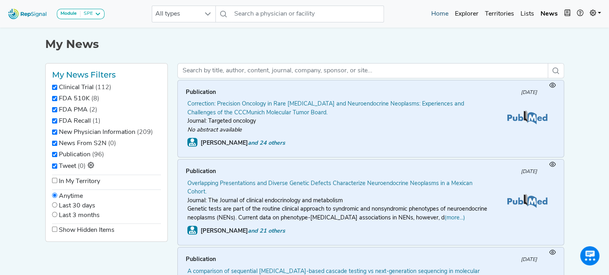
click at [442, 15] on link "Home" at bounding box center [440, 14] width 24 height 16
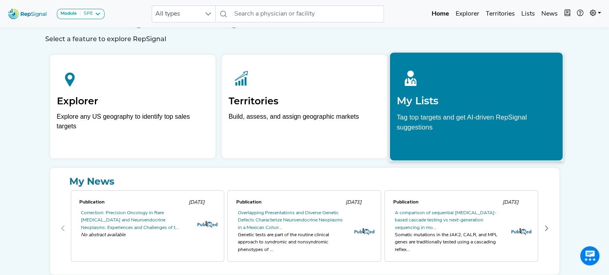
scroll to position [23, 0]
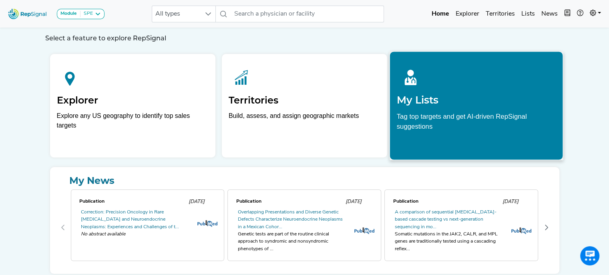
click at [494, 100] on h2 "My Lists" at bounding box center [475, 100] width 159 height 12
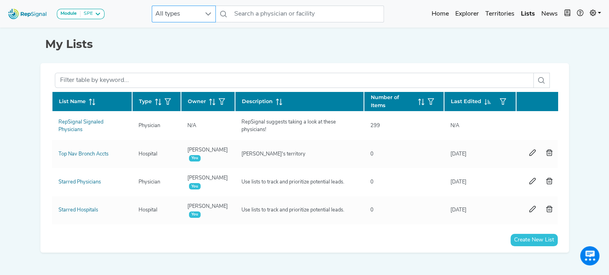
click at [200, 16] on div at bounding box center [207, 14] width 15 height 16
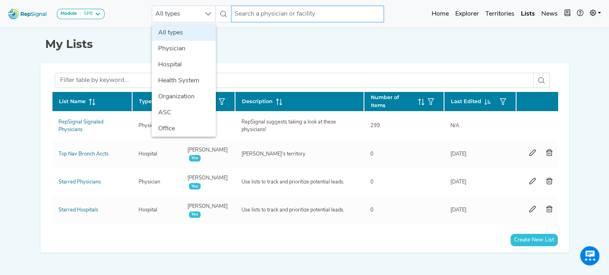
click at [282, 16] on input "text" at bounding box center [307, 14] width 153 height 17
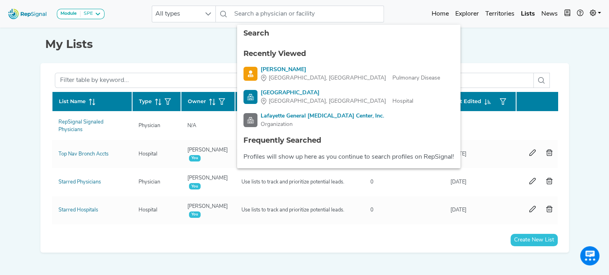
click at [207, 49] on h1 "My Lists" at bounding box center [304, 45] width 518 height 14
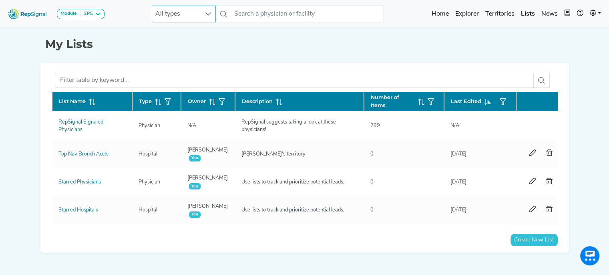
click at [201, 10] on div at bounding box center [207, 14] width 15 height 16
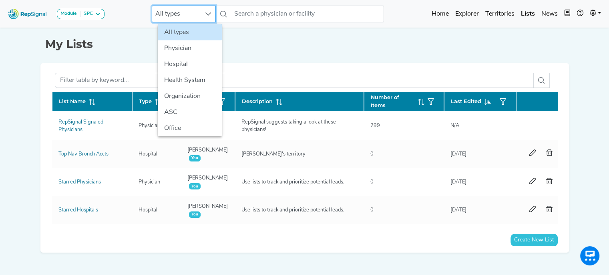
click at [269, 45] on h1 "My Lists" at bounding box center [304, 45] width 518 height 14
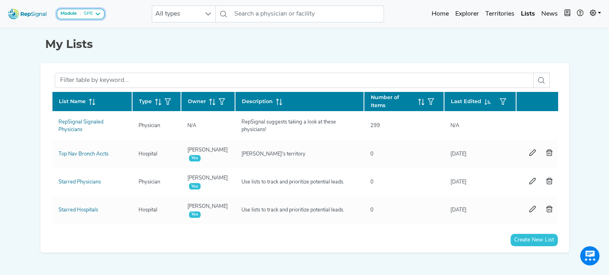
click at [94, 14] on icon at bounding box center [97, 14] width 6 height 6
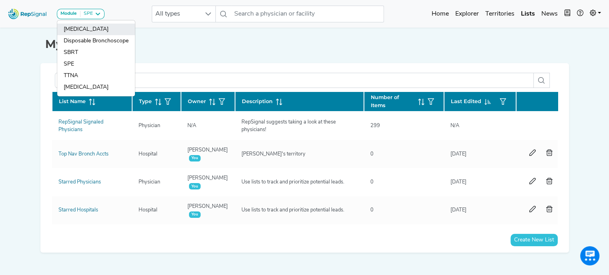
click at [112, 27] on link "[MEDICAL_DATA]" at bounding box center [96, 30] width 78 height 12
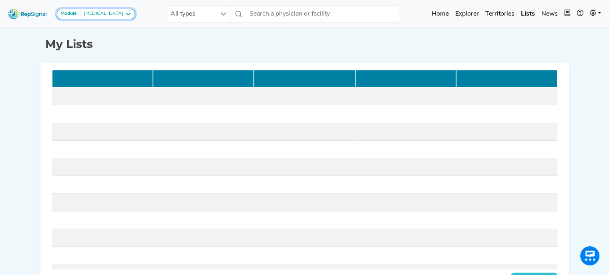
click at [125, 14] on icon at bounding box center [128, 14] width 6 height 6
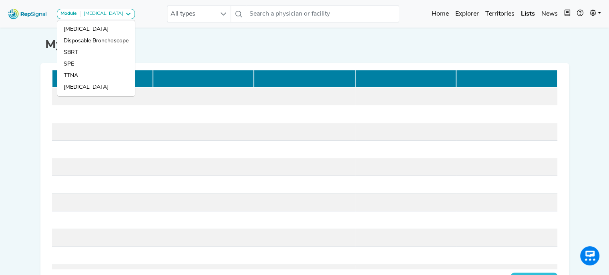
click at [173, 41] on h1 "My Lists" at bounding box center [304, 45] width 518 height 14
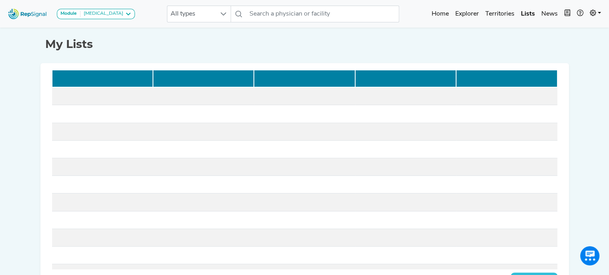
click at [116, 14] on div "Module [MEDICAL_DATA]" at bounding box center [95, 14] width 71 height 6
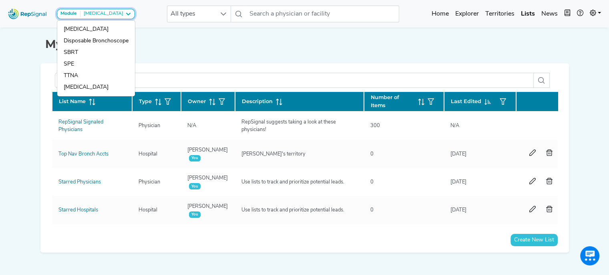
click at [86, 59] on link "SPE" at bounding box center [96, 64] width 78 height 12
click at [64, 62] on div "My Lists List Name Type Owner Description Number of Items Last Edited RepSignal…" at bounding box center [304, 143] width 528 height 234
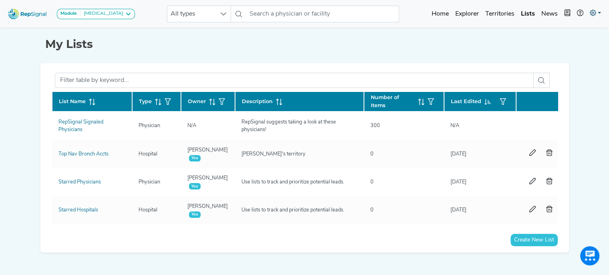
click at [501, 12] on link "Territories" at bounding box center [500, 14] width 36 height 16
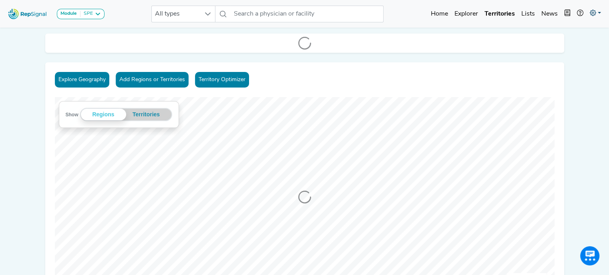
click at [597, 10] on link at bounding box center [595, 14] width 18 height 16
click at [576, 30] on link "My Account" at bounding box center [571, 34] width 63 height 16
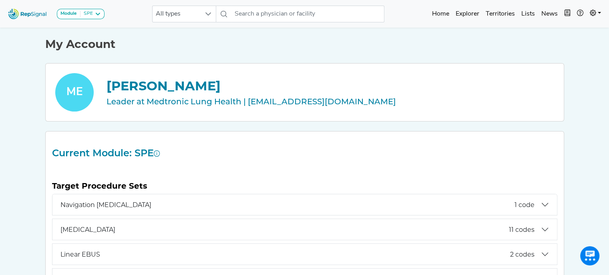
click at [146, 88] on div "[PERSON_NAME]" at bounding box center [329, 85] width 447 height 19
click at [566, 12] on icon "button" at bounding box center [567, 13] width 6 height 6
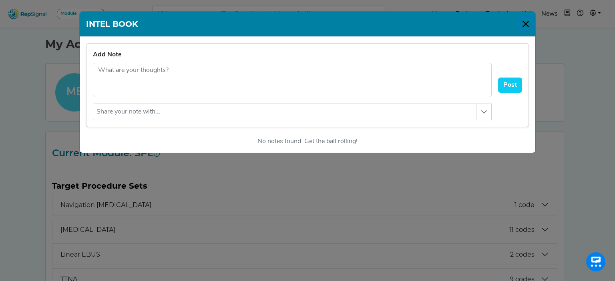
click at [526, 22] on button "Close" at bounding box center [525, 24] width 13 height 13
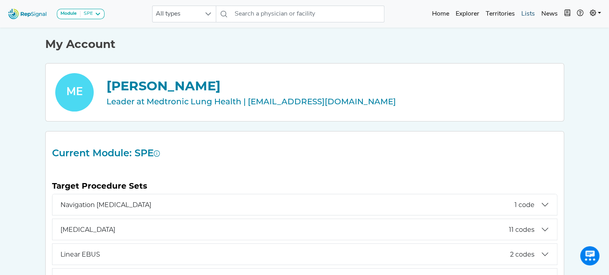
click at [522, 15] on link "Lists" at bounding box center [528, 14] width 20 height 16
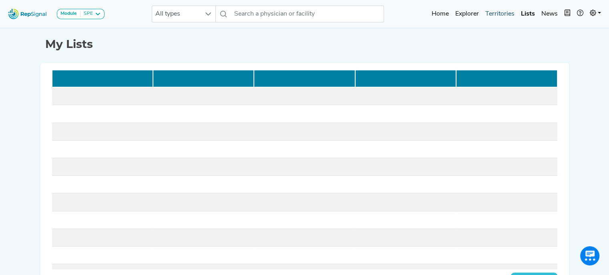
click at [502, 13] on link "Territories" at bounding box center [500, 14] width 36 height 16
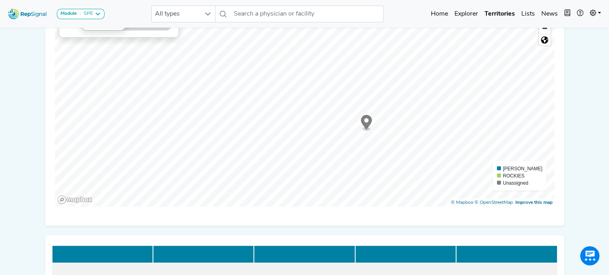
scroll to position [90, 0]
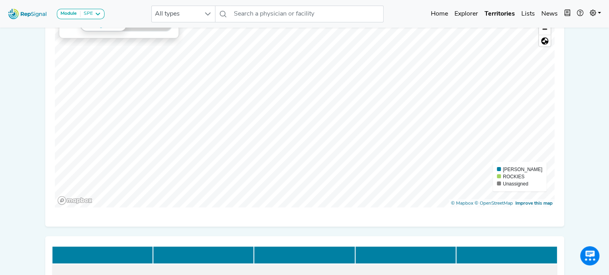
drag, startPoint x: 37, startPoint y: 105, endPoint x: 17, endPoint y: 75, distance: 35.5
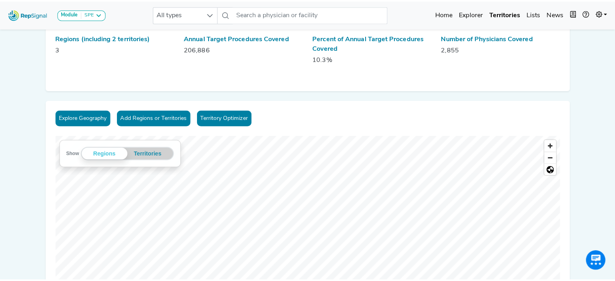
scroll to position [0, 0]
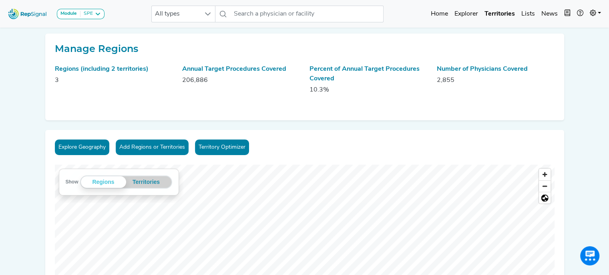
click at [158, 151] on button "Add Regions or Territories" at bounding box center [152, 148] width 73 height 16
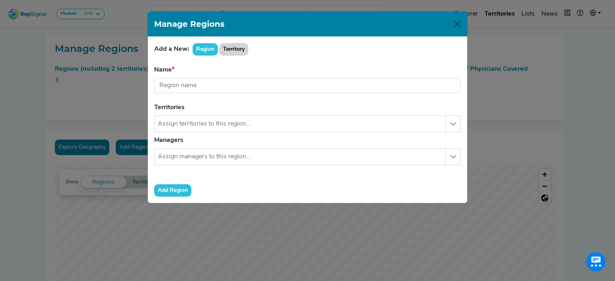
click at [230, 49] on button "Territory" at bounding box center [233, 49] width 29 height 12
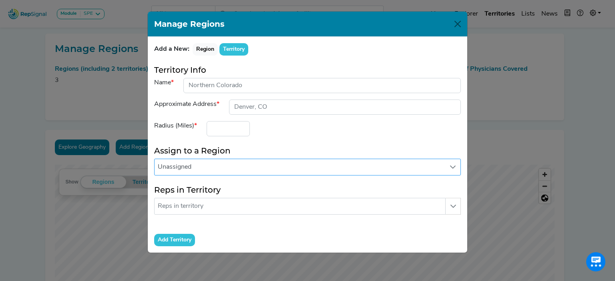
click at [246, 160] on span "Unassigned" at bounding box center [299, 167] width 290 height 16
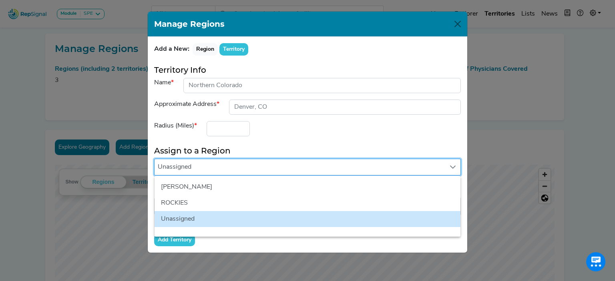
click at [290, 142] on form "Territory Info Name Approximate Address Radius (Miles) Assign to a Region Unass…" at bounding box center [307, 155] width 306 height 181
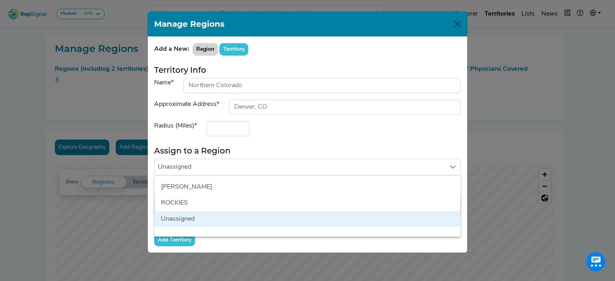
click at [211, 49] on button "Region" at bounding box center [204, 49] width 25 height 12
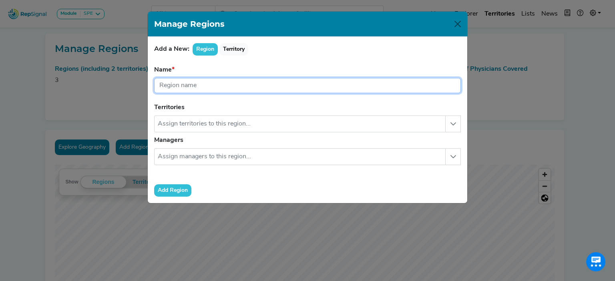
click at [232, 89] on input "text" at bounding box center [307, 85] width 306 height 15
type input "[PERSON_NAME]'s Region"
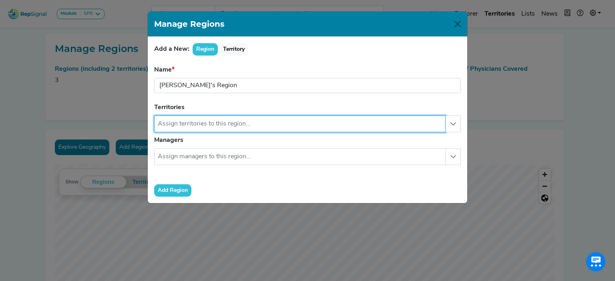
click at [207, 120] on input "text" at bounding box center [299, 124] width 291 height 17
type input "M"
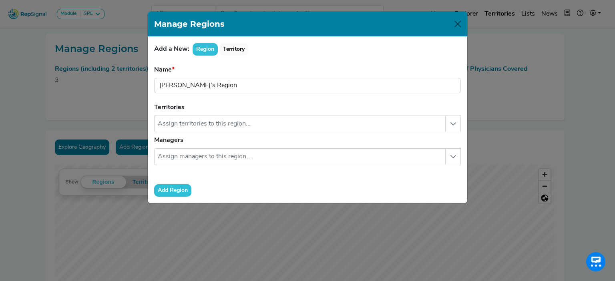
click at [183, 186] on button "Add Region" at bounding box center [172, 190] width 37 height 12
click at [171, 192] on button "Add Region" at bounding box center [172, 190] width 37 height 12
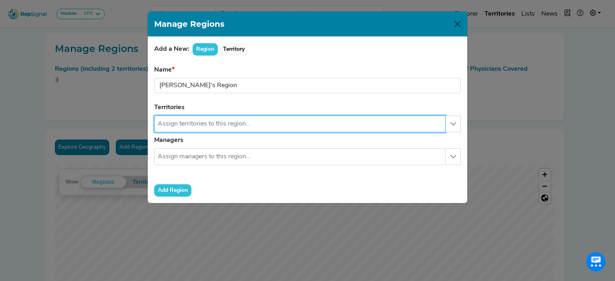
click at [195, 117] on input "text" at bounding box center [299, 124] width 291 height 17
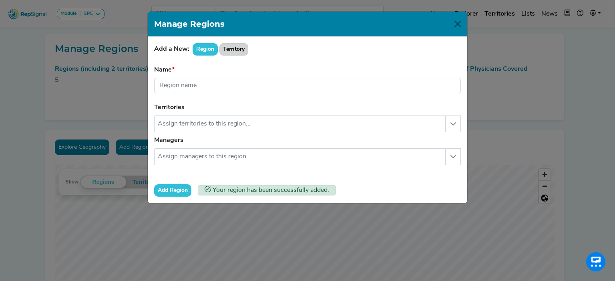
click at [236, 46] on button "Territory" at bounding box center [233, 49] width 29 height 12
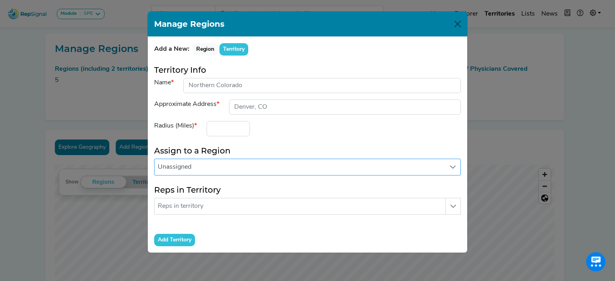
click at [221, 166] on span "Unassigned" at bounding box center [299, 167] width 290 height 16
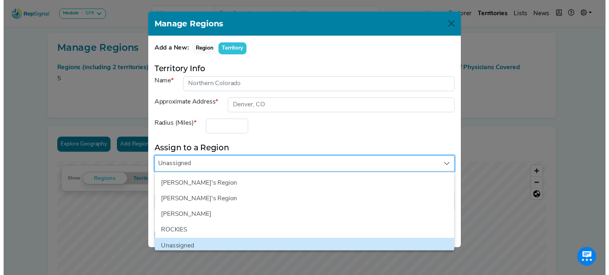
scroll to position [3, 0]
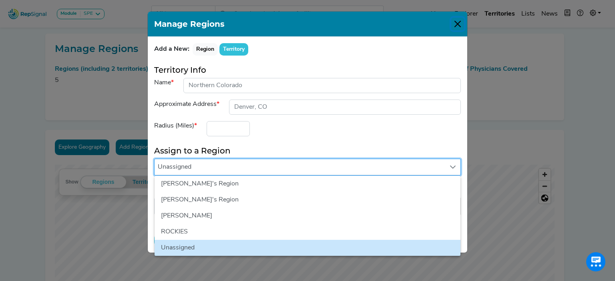
click at [463, 25] on button "Close" at bounding box center [457, 24] width 13 height 13
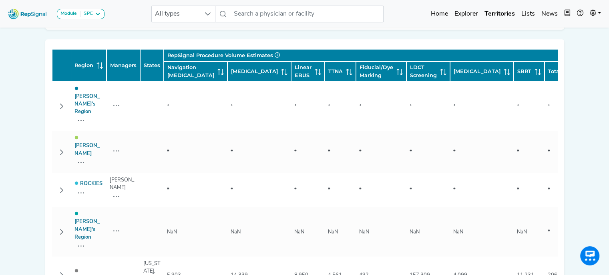
scroll to position [355, 0]
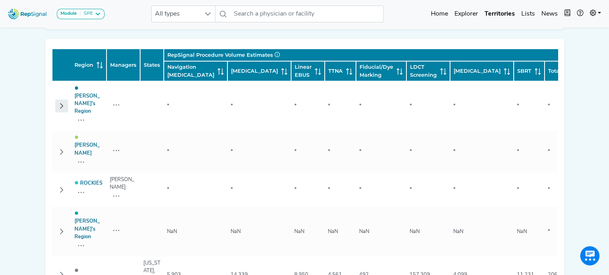
click at [62, 104] on icon "Row Collapsed" at bounding box center [61, 107] width 3 height 6
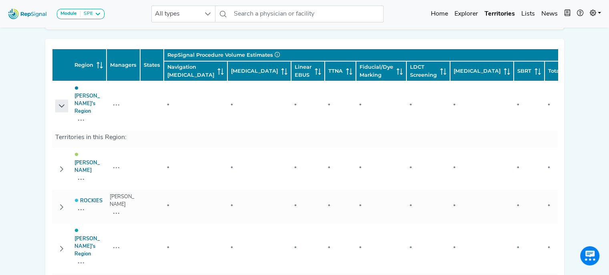
click at [62, 103] on icon "Row Expanded" at bounding box center [61, 106] width 6 height 6
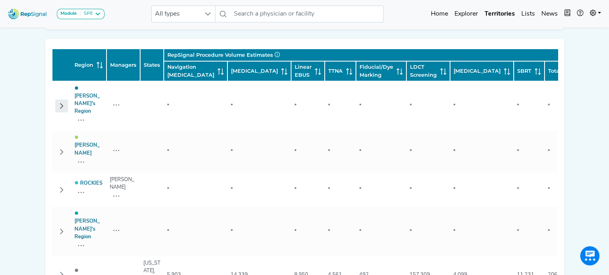
click at [62, 103] on icon "Row Collapsed" at bounding box center [61, 106] width 6 height 6
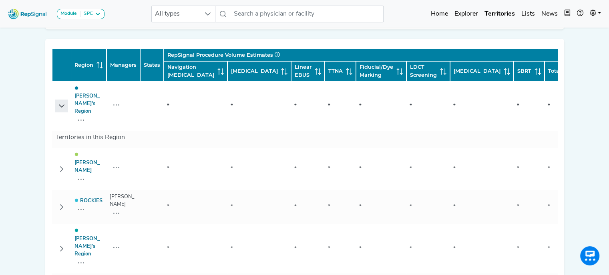
drag, startPoint x: 62, startPoint y: 95, endPoint x: 44, endPoint y: 105, distance: 21.1
click at [44, 105] on div "Manage Regions Regions (including 2 territories) 5 Annual Target Procedures Cov…" at bounding box center [304, 252] width 528 height 1146
click at [58, 103] on icon "Row Expanded" at bounding box center [61, 106] width 6 height 6
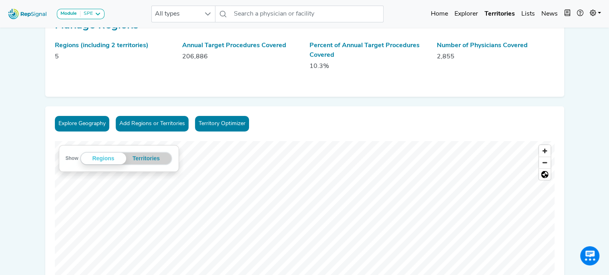
scroll to position [0, 0]
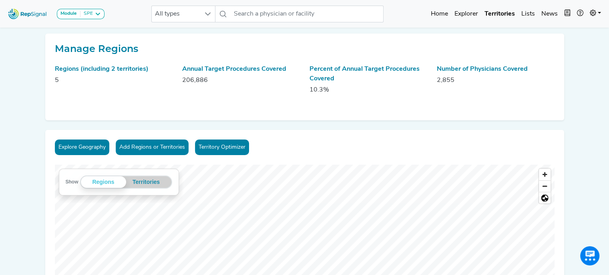
click at [164, 148] on button "Add Regions or Territories" at bounding box center [152, 148] width 73 height 16
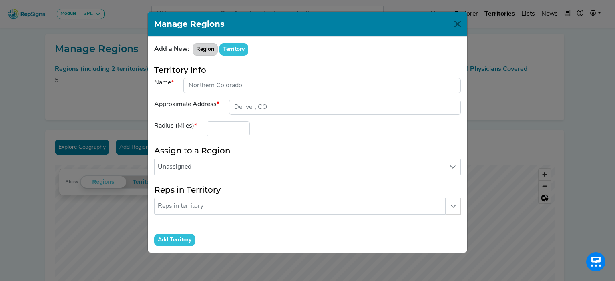
click at [202, 50] on button "Region" at bounding box center [204, 49] width 25 height 12
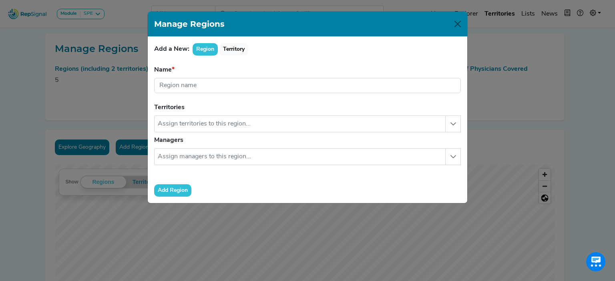
click at [579, 103] on div "Manage Regions Add a New: Region Territory Name Region name is required. Territ…" at bounding box center [307, 140] width 615 height 281
click at [458, 23] on button "Close" at bounding box center [457, 24] width 13 height 13
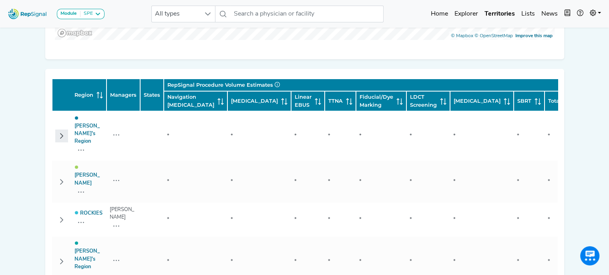
scroll to position [324, 0]
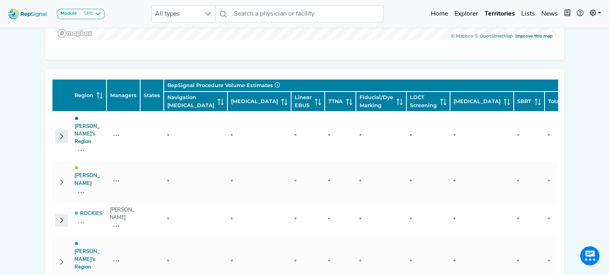
click at [66, 214] on button "Row Collapsed" at bounding box center [61, 220] width 13 height 13
drag, startPoint x: 66, startPoint y: 191, endPoint x: 49, endPoint y: 192, distance: 17.2
click at [49, 192] on div "Region Managers States RepSignal Procedure Volume Estimates Relevant Physicians…" at bounding box center [304, 197] width 518 height 256
click at [79, 220] on icon "button" at bounding box center [81, 223] width 6 height 6
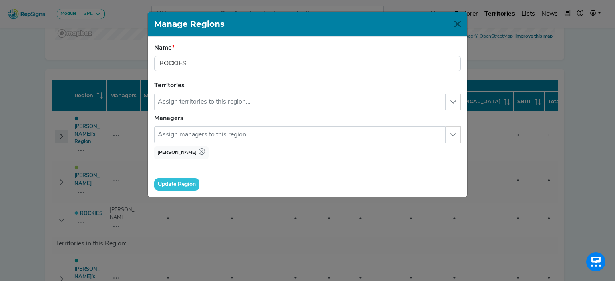
click at [459, 32] on div "Manage Regions" at bounding box center [307, 24] width 319 height 25
click at [464, 23] on div "Manage Regions" at bounding box center [307, 24] width 319 height 25
click at [458, 24] on button "Close" at bounding box center [457, 24] width 13 height 13
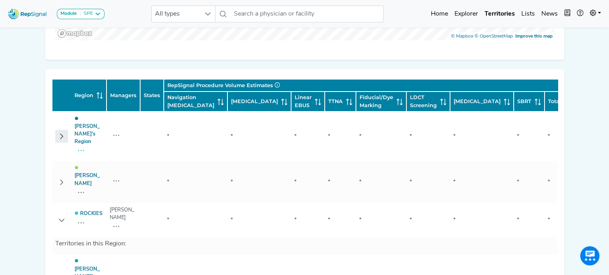
click at [79, 146] on button "button" at bounding box center [80, 152] width 13 height 12
type input "[PERSON_NAME]'s Region"
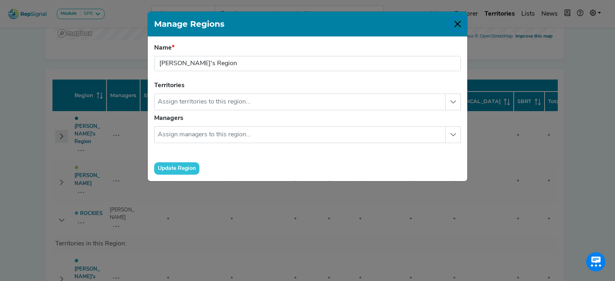
click at [457, 25] on button "Close" at bounding box center [457, 24] width 13 height 13
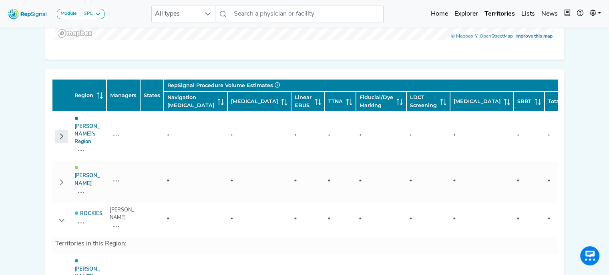
click at [116, 133] on icon "button" at bounding box center [116, 136] width 6 height 6
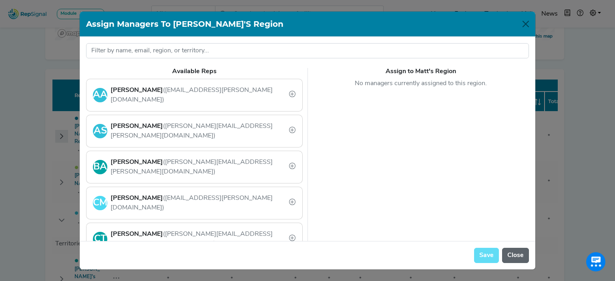
click at [510, 262] on button "Close" at bounding box center [515, 255] width 27 height 15
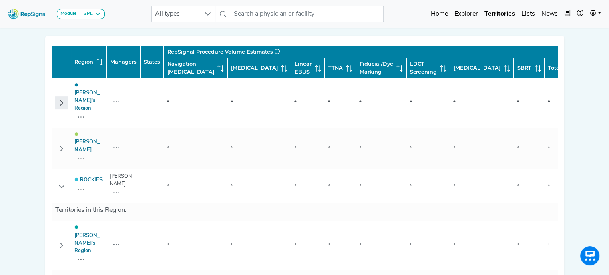
scroll to position [380, 0]
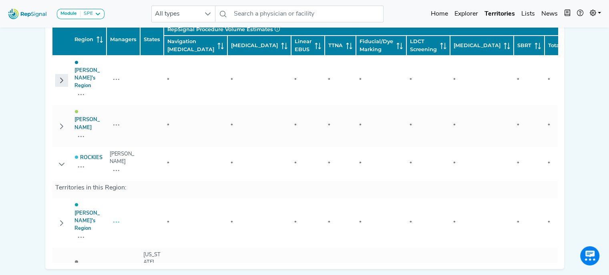
click at [117, 220] on icon "button" at bounding box center [116, 223] width 6 height 6
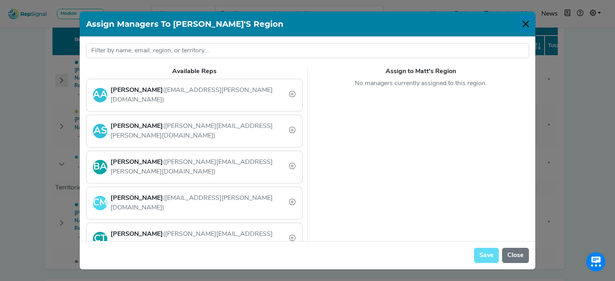
click at [528, 23] on button "Close" at bounding box center [525, 24] width 13 height 13
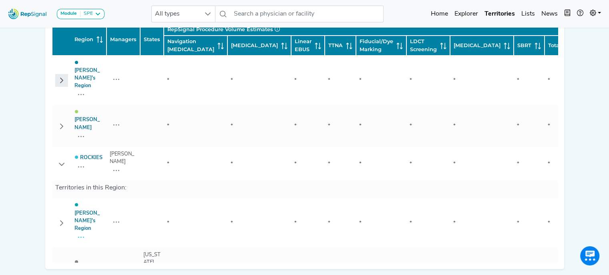
click at [83, 235] on icon "button" at bounding box center [81, 238] width 6 height 6
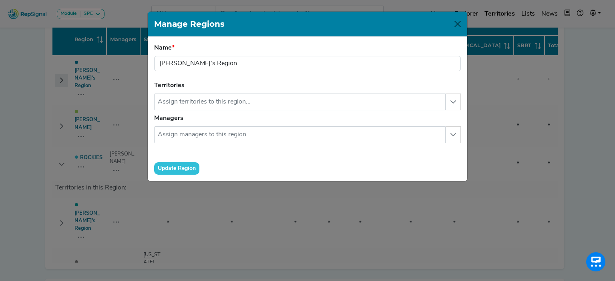
click at [395, 53] on div "Name [PERSON_NAME]'s Region Region name is required." at bounding box center [307, 57] width 306 height 28
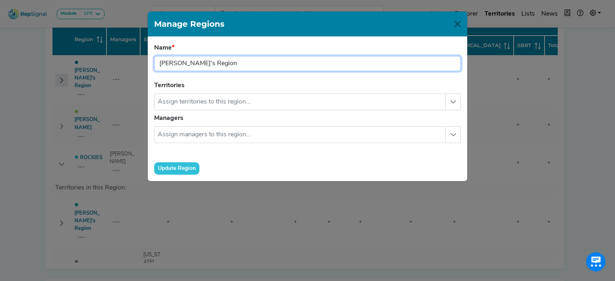
click at [334, 68] on input "[PERSON_NAME]'s Region" at bounding box center [307, 63] width 306 height 15
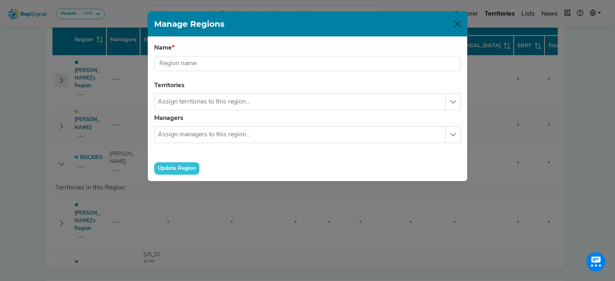
click at [175, 168] on button "Update Region" at bounding box center [176, 168] width 45 height 12
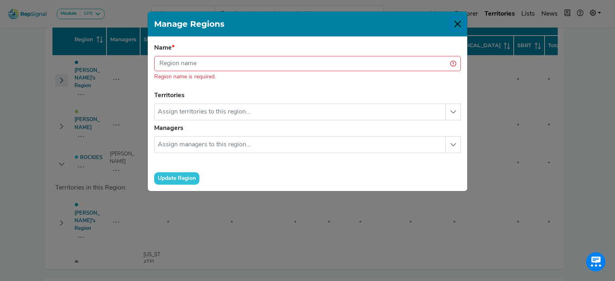
click at [452, 23] on button "Close" at bounding box center [457, 24] width 13 height 13
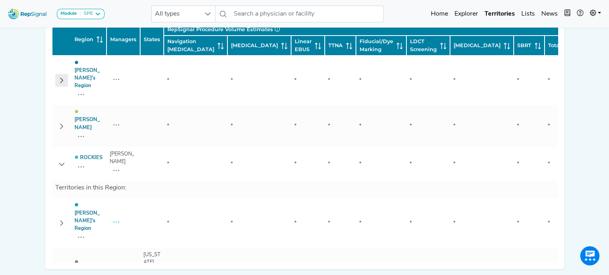
click at [117, 220] on icon "button" at bounding box center [116, 223] width 6 height 6
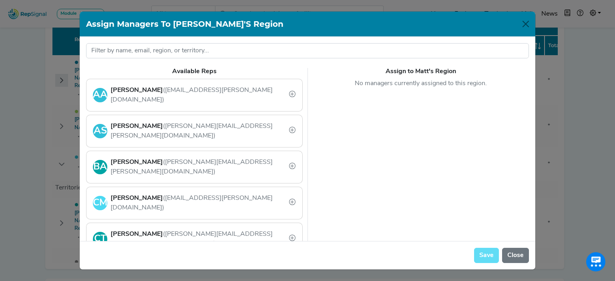
click at [522, 31] on div "Assign Managers to [PERSON_NAME]'s Region" at bounding box center [307, 24] width 455 height 25
click at [526, 27] on button "Close" at bounding box center [525, 24] width 13 height 13
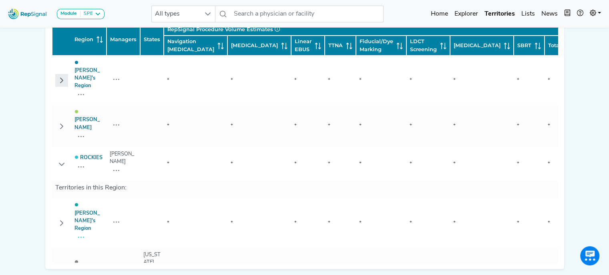
click at [81, 232] on button "button" at bounding box center [80, 238] width 13 height 12
type input "[PERSON_NAME]'s Region"
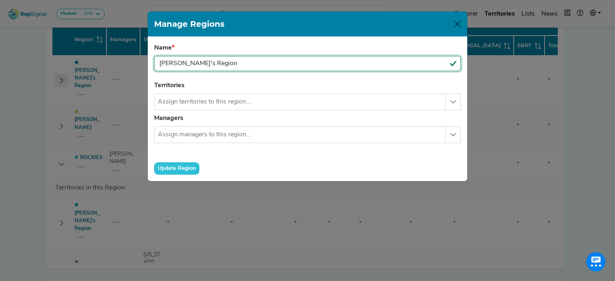
click at [228, 60] on input "[PERSON_NAME]'s Region" at bounding box center [307, 63] width 306 height 15
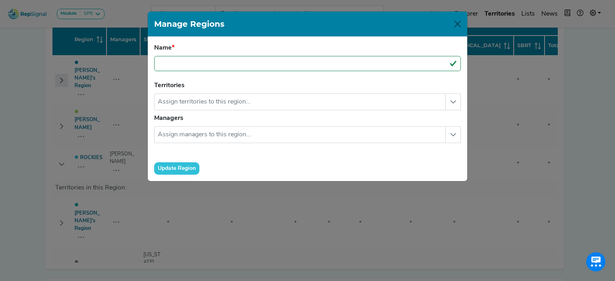
click at [177, 161] on form "Name Region name is required. Territories No results found Managers No results …" at bounding box center [307, 109] width 306 height 132
click at [188, 168] on button "Update Region" at bounding box center [176, 168] width 45 height 12
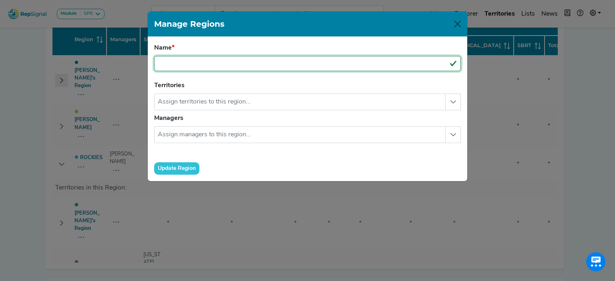
click at [193, 62] on input "text" at bounding box center [307, 63] width 306 height 15
type input "."
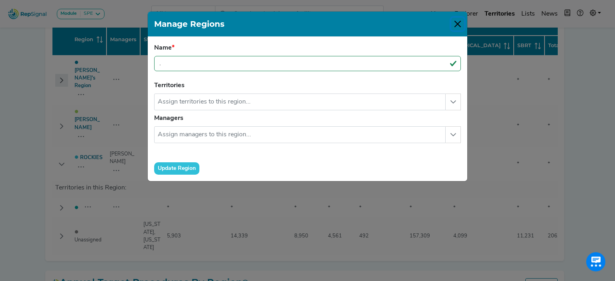
click at [459, 26] on button "Close" at bounding box center [457, 24] width 13 height 13
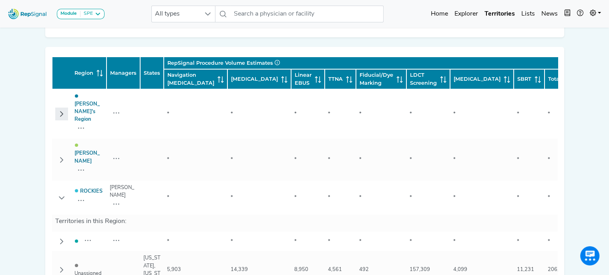
scroll to position [346, 0]
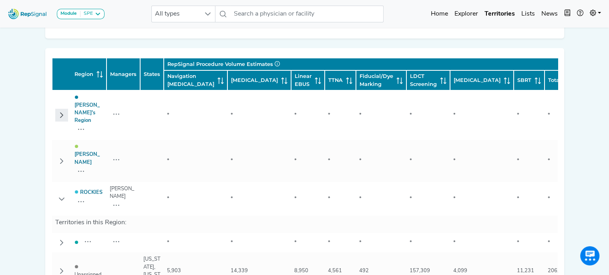
click at [15, 128] on div "Module SPE [MEDICAL_DATA] Disposable Bronchoscope SBRT SPE TTNA [MEDICAL_DATA] …" at bounding box center [304, 257] width 609 height 1207
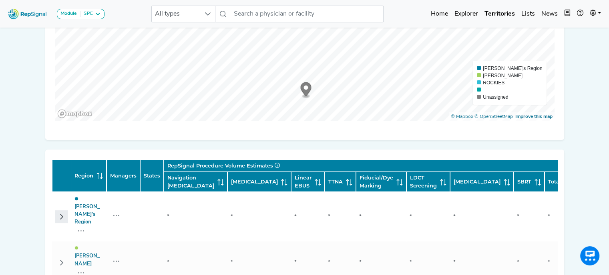
scroll to position [242, 0]
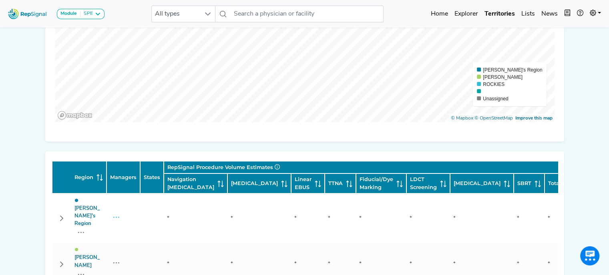
click at [114, 215] on icon "button" at bounding box center [116, 218] width 6 height 6
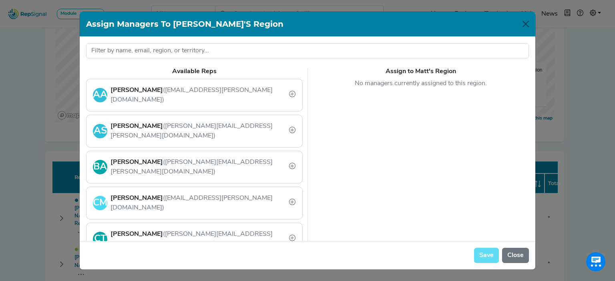
click at [13, 152] on div "Assign Managers to [PERSON_NAME]'s Region Available Reps AA [PERSON_NAME] ([EMA…" at bounding box center [307, 140] width 615 height 281
click at [522, 258] on button "Close" at bounding box center [515, 255] width 27 height 15
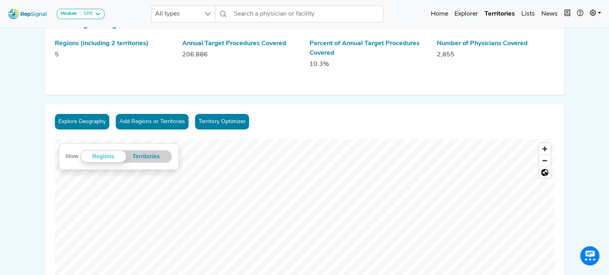
scroll to position [0, 0]
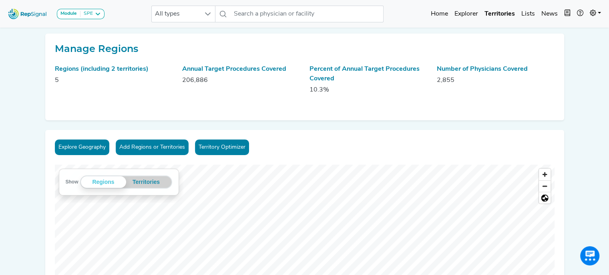
click at [158, 146] on button "Add Regions or Territories" at bounding box center [152, 148] width 73 height 16
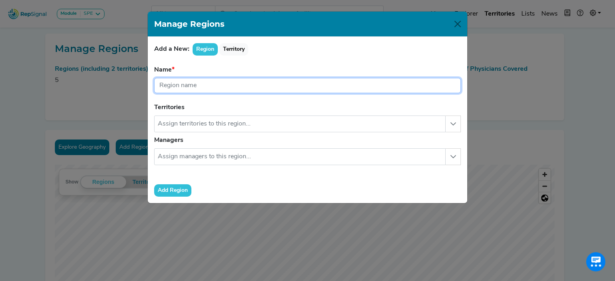
click at [202, 81] on input "text" at bounding box center [307, 85] width 306 height 15
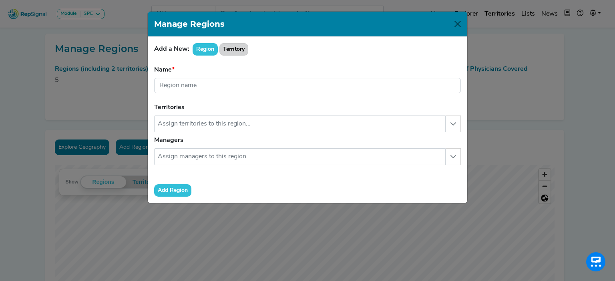
click at [231, 47] on button "Territory" at bounding box center [233, 49] width 29 height 12
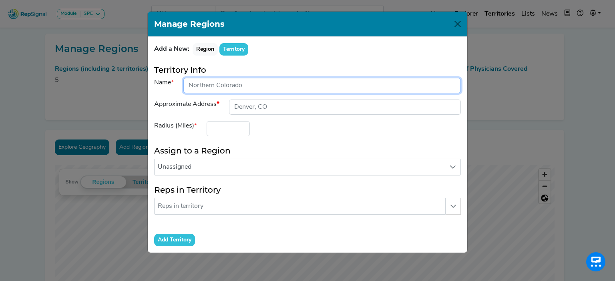
click at [206, 83] on input "input" at bounding box center [321, 85] width 277 height 15
type input "[US_STATE]"
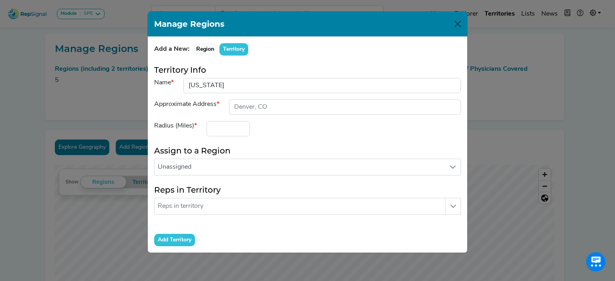
click at [177, 102] on label "Approximate Address" at bounding box center [186, 105] width 65 height 10
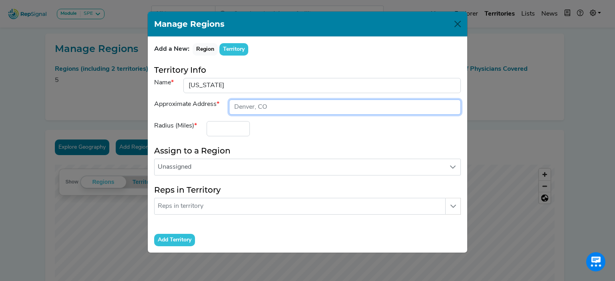
click at [259, 102] on input "input" at bounding box center [345, 107] width 232 height 15
type input "[GEOGRAPHIC_DATA], [GEOGRAPHIC_DATA]"
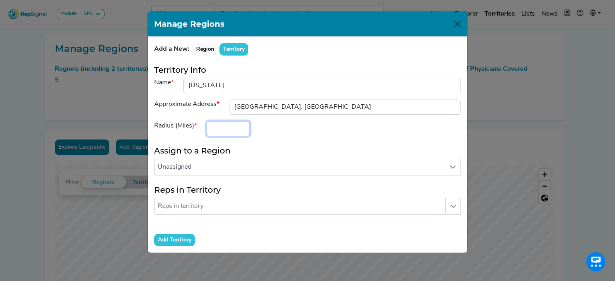
click at [227, 128] on input "number" at bounding box center [227, 128] width 43 height 15
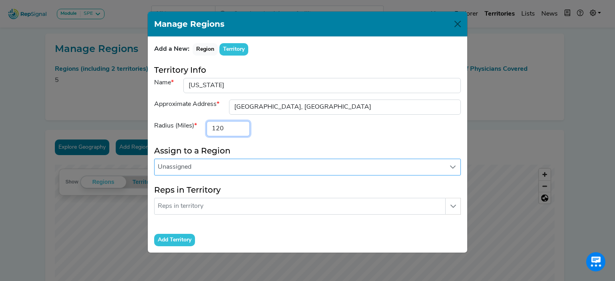
type input "120"
click at [181, 171] on span "Unassigned" at bounding box center [299, 167] width 290 height 16
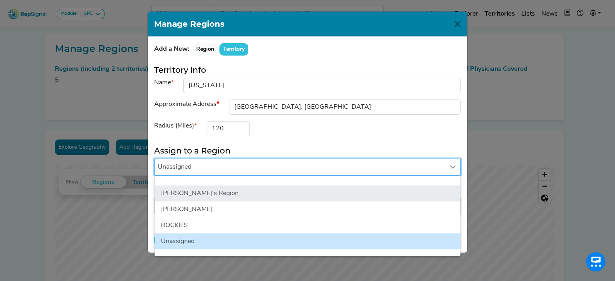
click at [205, 190] on li "[PERSON_NAME]'s Region" at bounding box center [307, 194] width 306 height 16
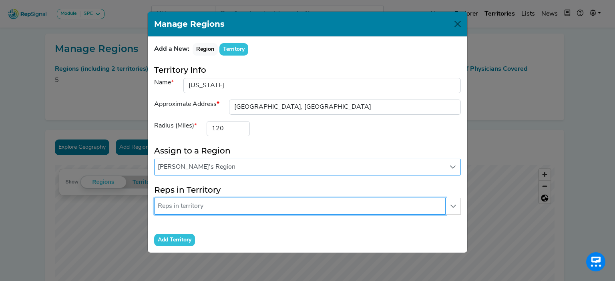
click at [199, 206] on input "text" at bounding box center [299, 206] width 291 height 17
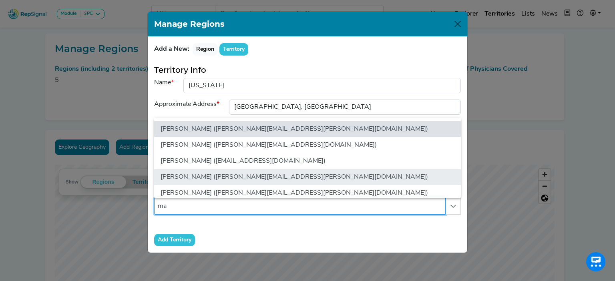
type input "ma"
click at [213, 174] on li "[PERSON_NAME] ([PERSON_NAME][EMAIL_ADDRESS][PERSON_NAME][DOMAIN_NAME])" at bounding box center [307, 177] width 306 height 16
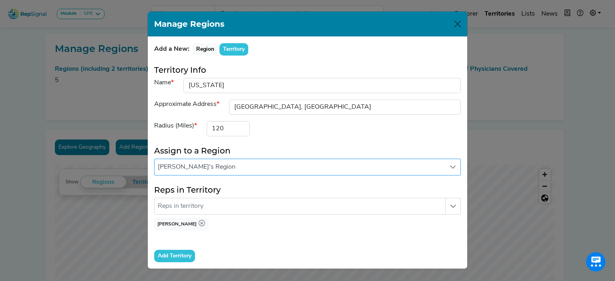
click at [175, 250] on input "Add Territory" at bounding box center [174, 256] width 41 height 12
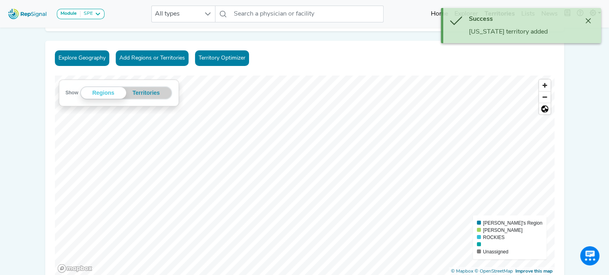
scroll to position [102, 0]
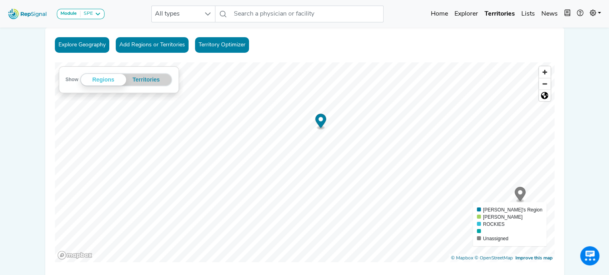
click at [220, 46] on link "Territory Optimizer" at bounding box center [222, 45] width 54 height 16
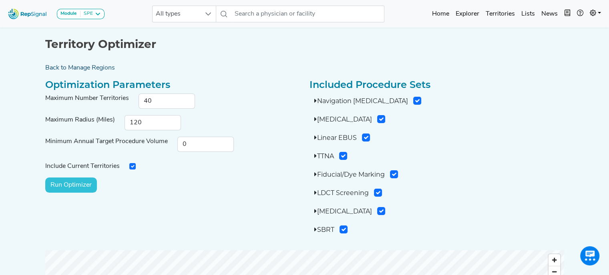
click at [98, 67] on link "Back to Manage Regions" at bounding box center [304, 68] width 528 height 10
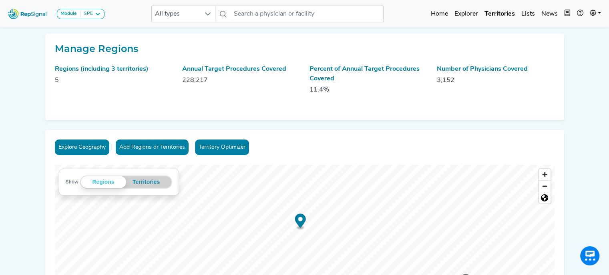
scroll to position [1, 0]
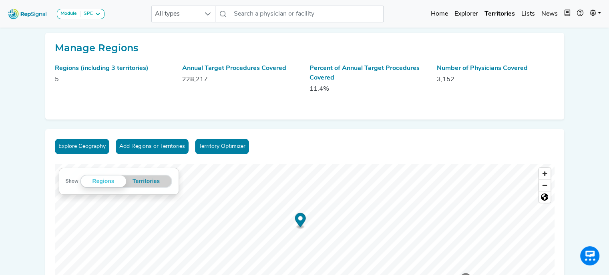
click at [165, 147] on button "Add Regions or Territories" at bounding box center [152, 147] width 73 height 16
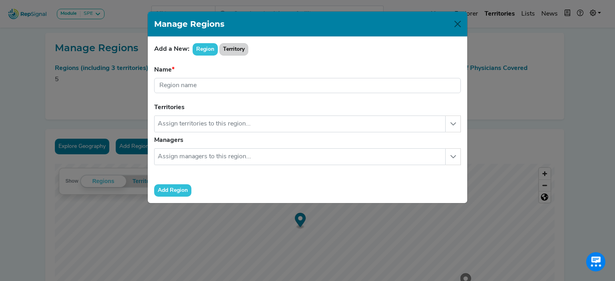
click at [234, 52] on button "Territory" at bounding box center [233, 49] width 29 height 12
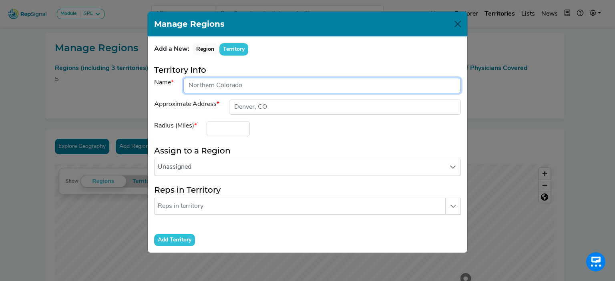
click at [219, 89] on input "input" at bounding box center [321, 85] width 277 height 15
type input "M"
type input "S"
type input "M"
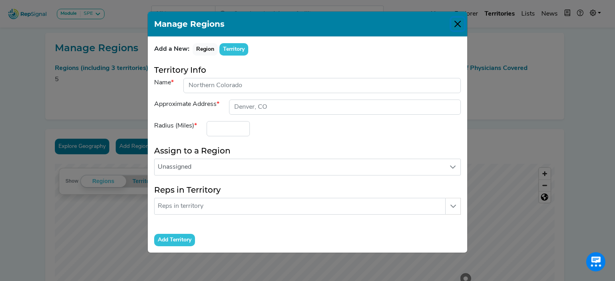
click at [459, 24] on button "Close" at bounding box center [457, 24] width 13 height 13
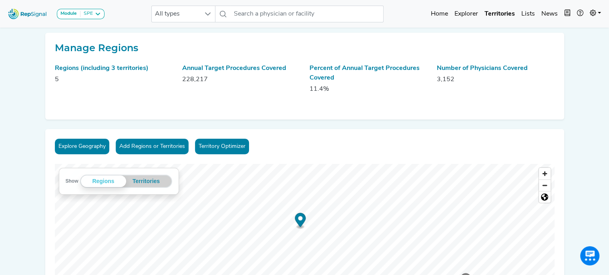
click at [301, 225] on icon "Map marker" at bounding box center [299, 220] width 11 height 14
click at [310, 228] on icon "Map marker" at bounding box center [310, 224] width 11 height 14
drag, startPoint x: 604, startPoint y: 131, endPoint x: 600, endPoint y: 115, distance: 16.4
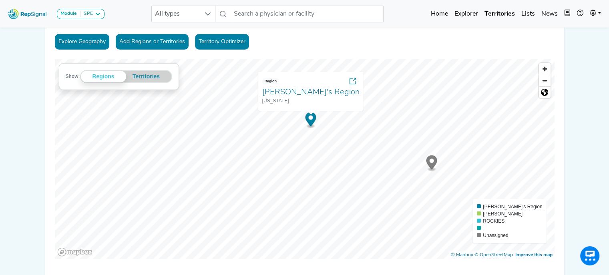
scroll to position [106, 0]
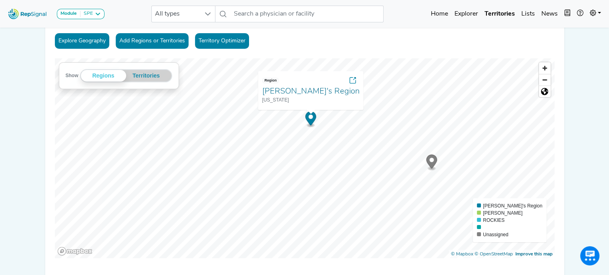
click at [228, 43] on link "Territory Optimizer" at bounding box center [222, 41] width 54 height 16
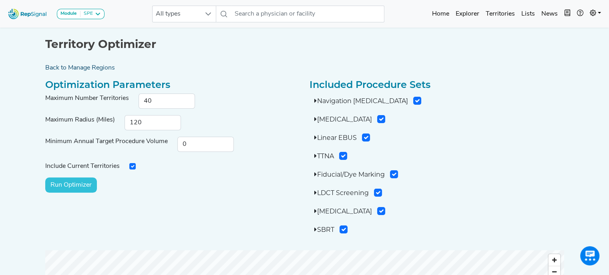
click at [56, 72] on link "Back to Manage Regions" at bounding box center [304, 68] width 528 height 10
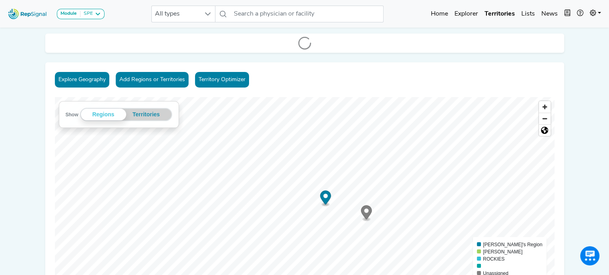
click at [161, 78] on button "Add Regions or Territories" at bounding box center [152, 80] width 73 height 16
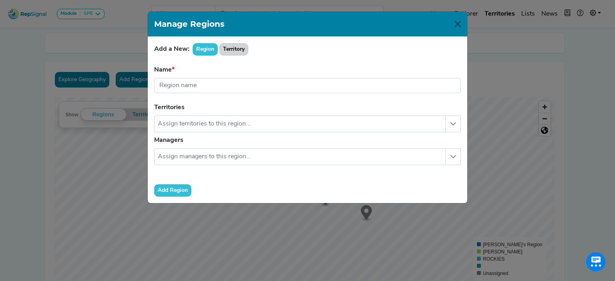
click at [232, 49] on button "Territory" at bounding box center [233, 49] width 29 height 12
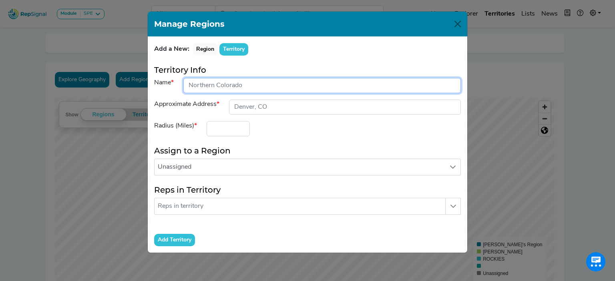
click at [236, 85] on input "input" at bounding box center [321, 85] width 277 height 15
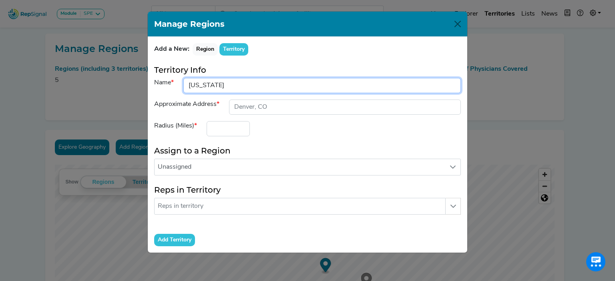
type input "[US_STATE]"
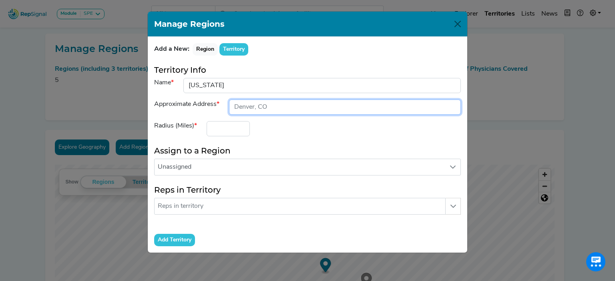
click at [251, 102] on input "input" at bounding box center [345, 107] width 232 height 15
type input "K"
type input "[PERSON_NAME], [GEOGRAPHIC_DATA]"
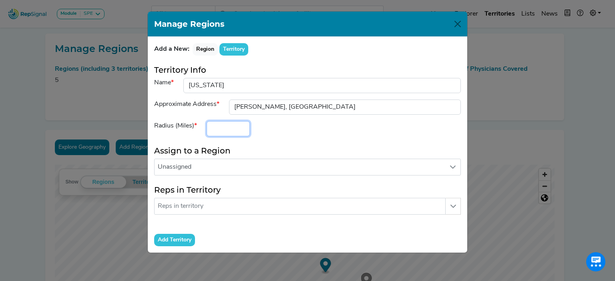
click at [228, 131] on input "number" at bounding box center [227, 128] width 43 height 15
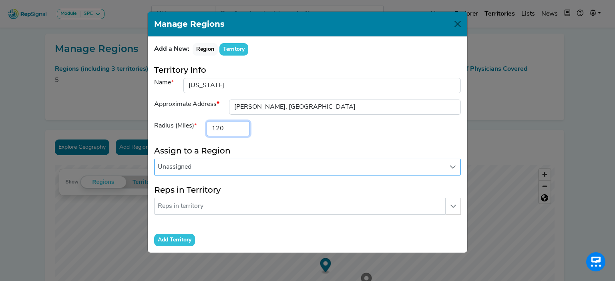
type input "120"
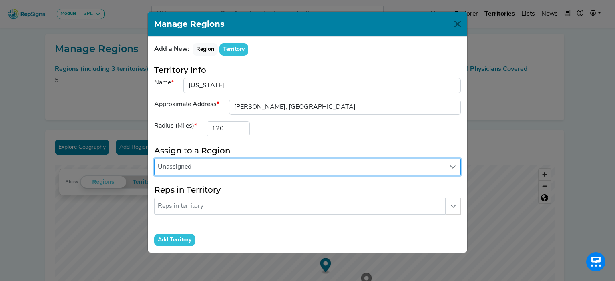
click at [198, 170] on span "Unassigned" at bounding box center [299, 167] width 290 height 16
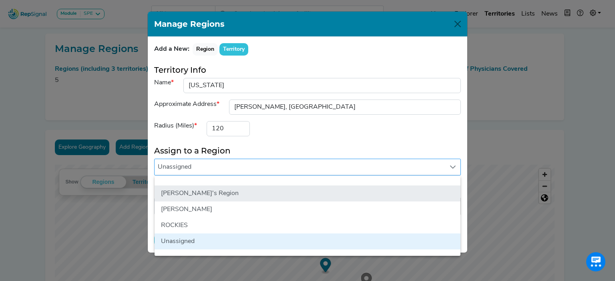
click at [195, 187] on li "[PERSON_NAME]'s Region" at bounding box center [307, 194] width 306 height 16
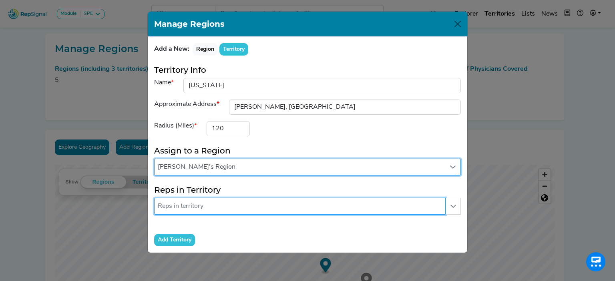
click at [192, 203] on input "text" at bounding box center [299, 206] width 291 height 17
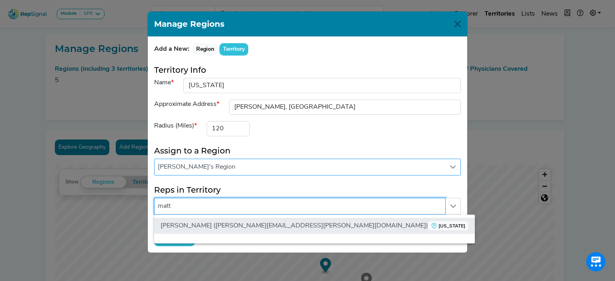
type input "matt"
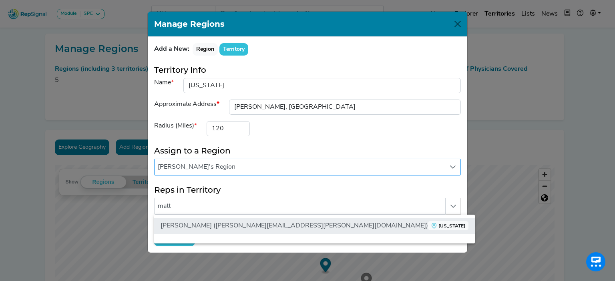
click at [190, 225] on li "[PERSON_NAME] ([PERSON_NAME][EMAIL_ADDRESS][PERSON_NAME][DOMAIN_NAME]) [US_STAT…" at bounding box center [314, 226] width 320 height 16
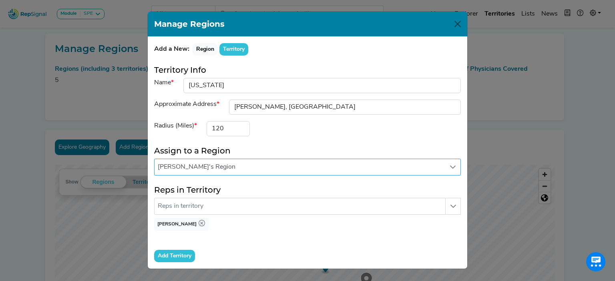
click at [185, 256] on input "Add Territory" at bounding box center [174, 256] width 41 height 12
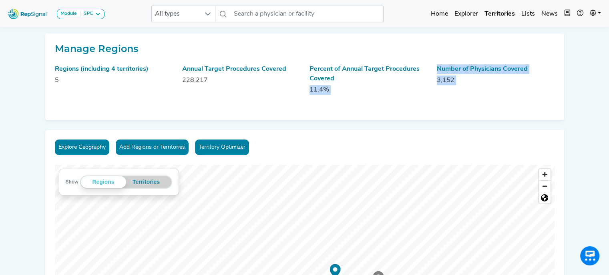
drag, startPoint x: 384, startPoint y: 144, endPoint x: 374, endPoint y: 86, distance: 59.3
click at [374, 86] on p "11.4%" at bounding box center [368, 90] width 118 height 10
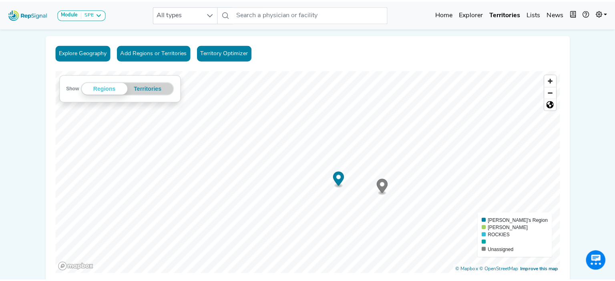
scroll to position [96, 0]
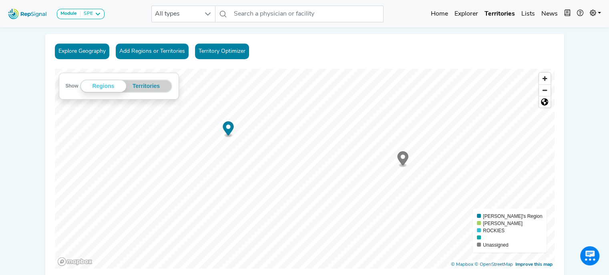
click at [171, 54] on button "Add Regions or Territories" at bounding box center [152, 52] width 73 height 16
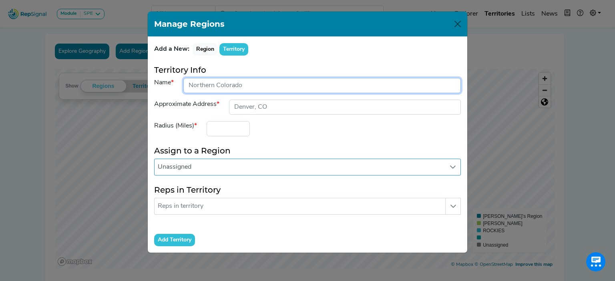
click at [231, 86] on input "input" at bounding box center [321, 85] width 277 height 15
type input "A"
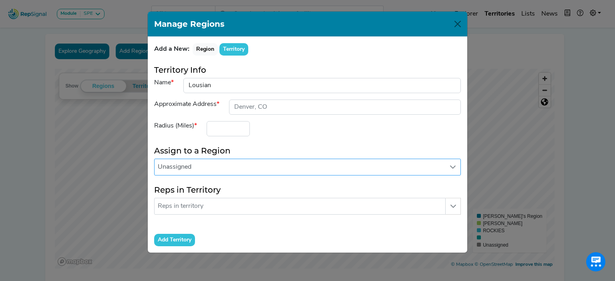
drag, startPoint x: 200, startPoint y: 86, endPoint x: 190, endPoint y: 96, distance: 14.4
click at [190, 96] on form "Territory Info Name Approximate Address Radius (Miles) Assign to a Region Unass…" at bounding box center [307, 155] width 306 height 181
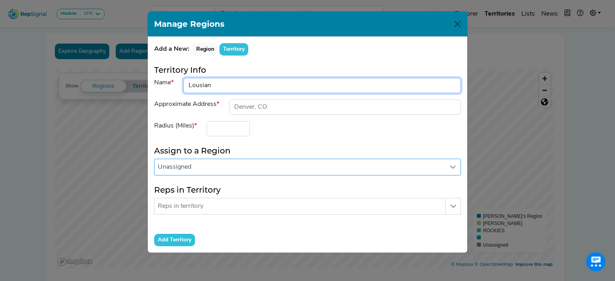
click at [221, 88] on input "input" at bounding box center [321, 85] width 277 height 15
type input "[US_STATE]"
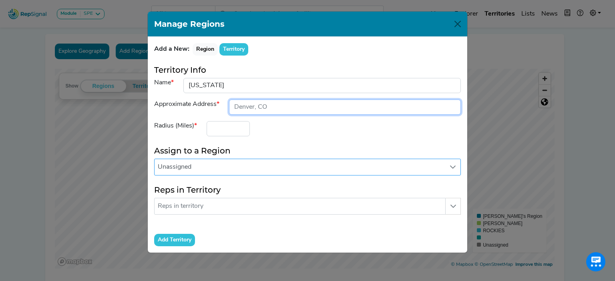
click at [250, 107] on input "input" at bounding box center [345, 107] width 232 height 15
type input "[GEOGRAPHIC_DATA], [GEOGRAPHIC_DATA]"
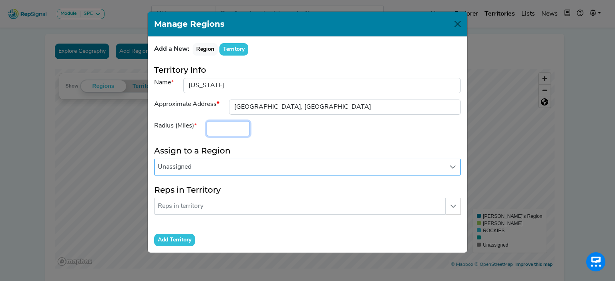
click at [228, 131] on input "number" at bounding box center [227, 128] width 43 height 15
type input "120"
click at [203, 169] on span "Unassigned" at bounding box center [299, 167] width 290 height 16
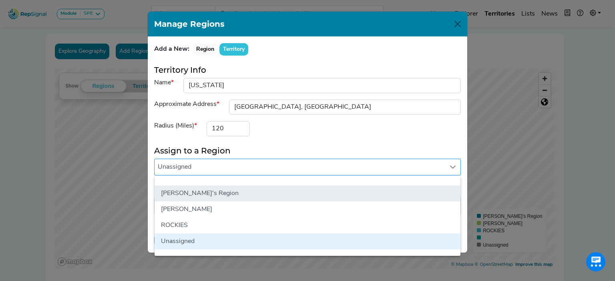
click at [200, 189] on li "[PERSON_NAME]'s Region" at bounding box center [307, 194] width 306 height 16
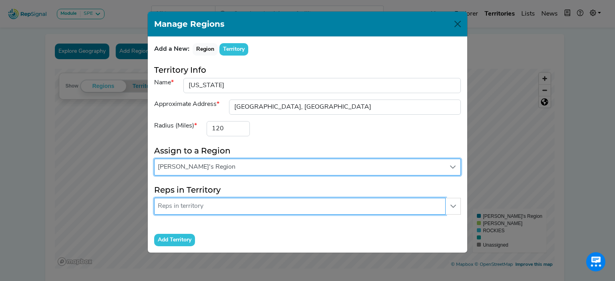
click at [189, 203] on input "text" at bounding box center [299, 206] width 291 height 17
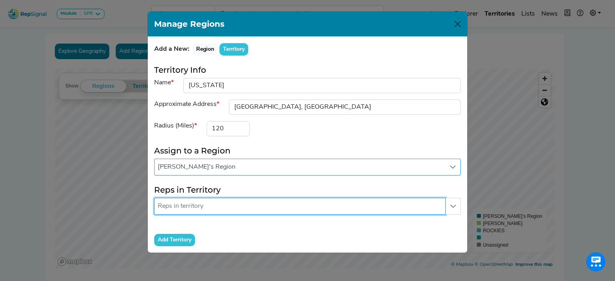
type input "a"
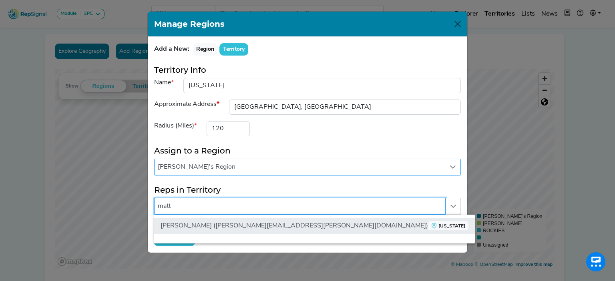
type input "matt"
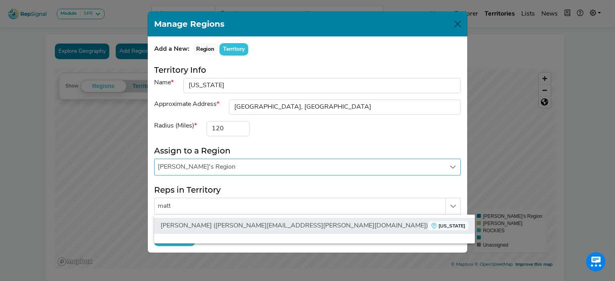
click at [193, 225] on li "[PERSON_NAME] ([PERSON_NAME][EMAIL_ADDRESS][PERSON_NAME][DOMAIN_NAME]) [US_STAT…" at bounding box center [314, 226] width 320 height 16
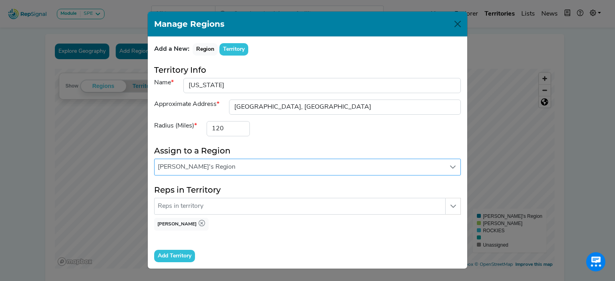
click at [168, 254] on input "Add Territory" at bounding box center [174, 256] width 41 height 12
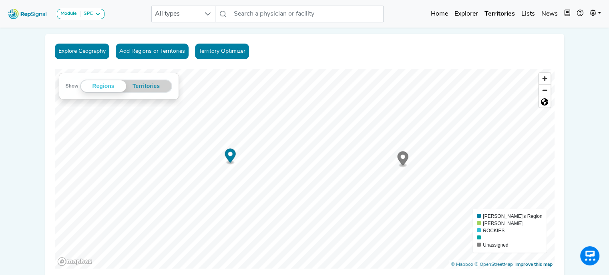
click at [138, 53] on button "Add Regions or Territories" at bounding box center [152, 52] width 73 height 16
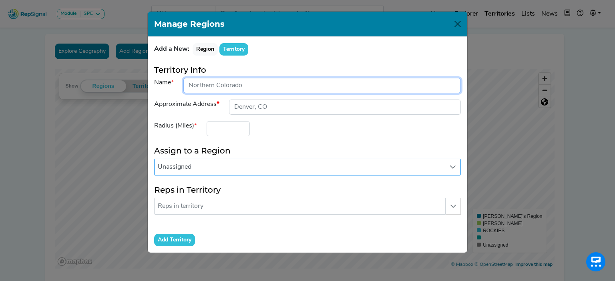
click at [212, 86] on input "input" at bounding box center [321, 85] width 277 height 15
type input "M"
type input "L"
type input "N"
type input "Mobile, [GEOGRAPHIC_DATA]"
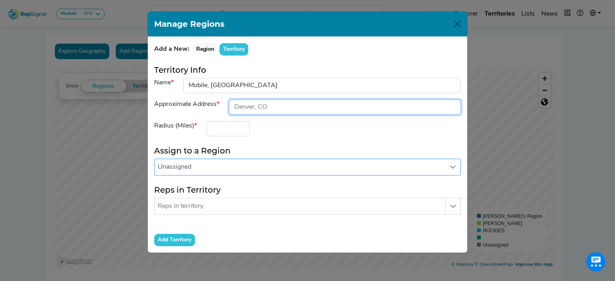
click at [246, 104] on input "input" at bounding box center [345, 107] width 232 height 15
type input "Mobile, [GEOGRAPHIC_DATA]"
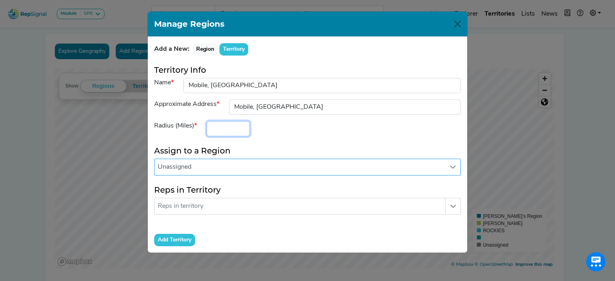
click at [230, 123] on input "number" at bounding box center [227, 128] width 43 height 15
type input "120"
click at [190, 168] on span "Unassigned" at bounding box center [299, 167] width 290 height 16
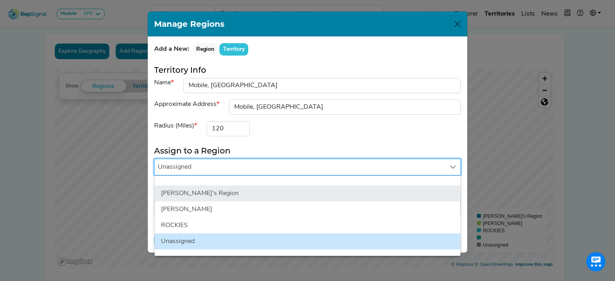
click at [208, 189] on li "[PERSON_NAME]'s Region" at bounding box center [307, 194] width 306 height 16
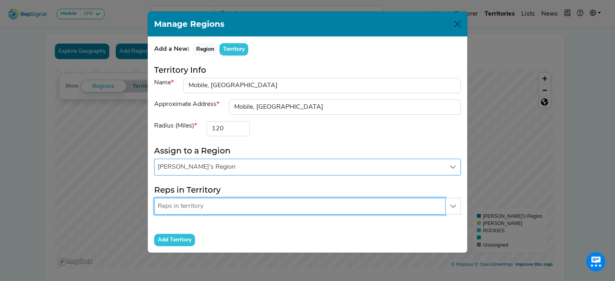
click at [192, 207] on input "text" at bounding box center [299, 206] width 291 height 17
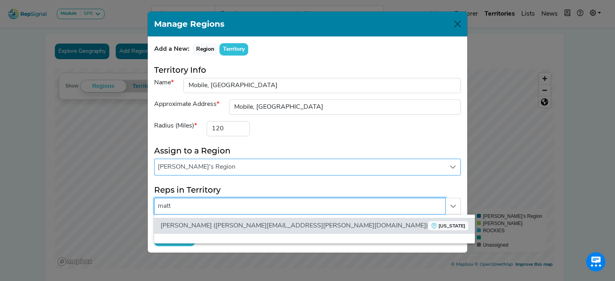
type input "matt"
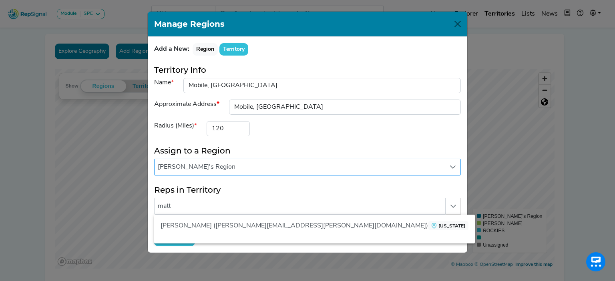
click at [200, 216] on ul "[PERSON_NAME] ([PERSON_NAME][EMAIL_ADDRESS][PERSON_NAME][DOMAIN_NAME]) [US_STAT…" at bounding box center [314, 226] width 320 height 22
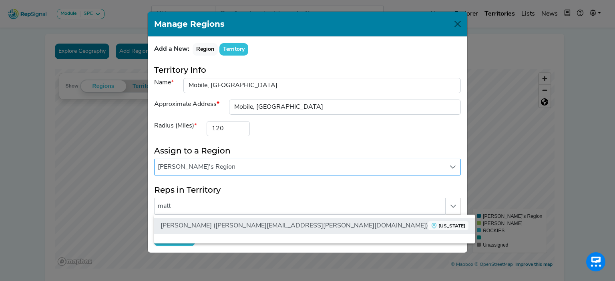
click at [191, 225] on li "[PERSON_NAME] ([PERSON_NAME][EMAIL_ADDRESS][PERSON_NAME][DOMAIN_NAME]) [US_STAT…" at bounding box center [314, 226] width 320 height 16
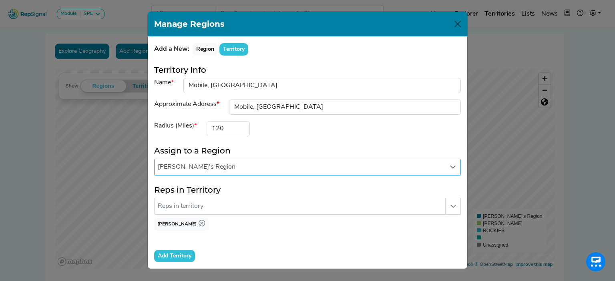
click at [161, 251] on input "Add Territory" at bounding box center [174, 256] width 41 height 12
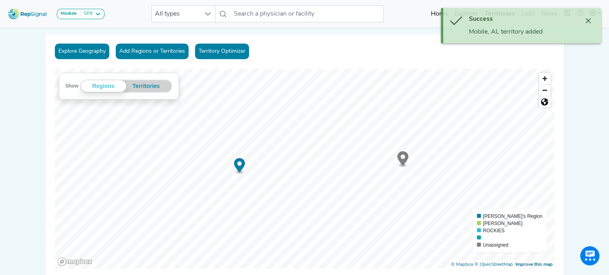
click at [163, 51] on button "Add Regions or Territories" at bounding box center [152, 52] width 73 height 16
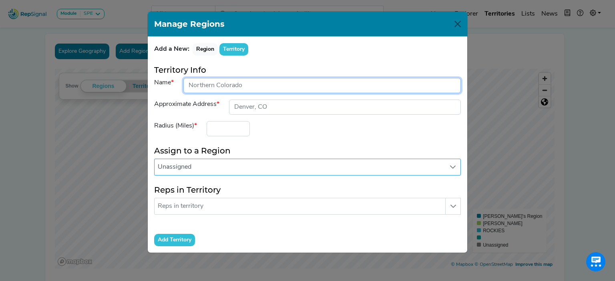
click at [230, 86] on input "input" at bounding box center [321, 85] width 277 height 15
type input "North AL"
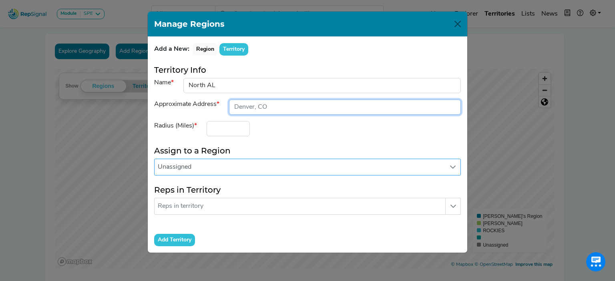
click at [261, 110] on input "input" at bounding box center [345, 107] width 232 height 15
type input "[GEOGRAPHIC_DATA], [GEOGRAPHIC_DATA]"
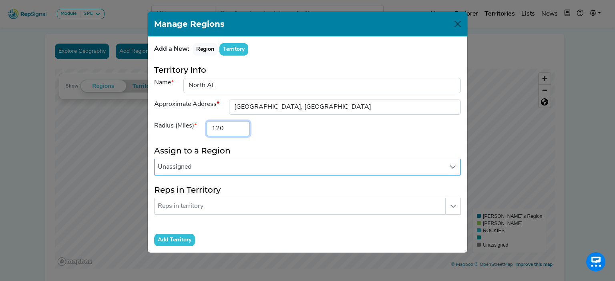
type input "120"
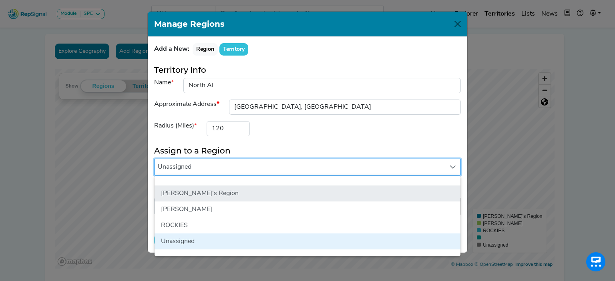
click at [218, 192] on li "[PERSON_NAME]'s Region" at bounding box center [307, 194] width 306 height 16
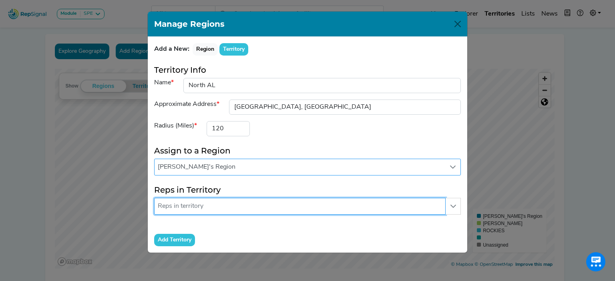
click at [202, 202] on input "text" at bounding box center [299, 206] width 291 height 17
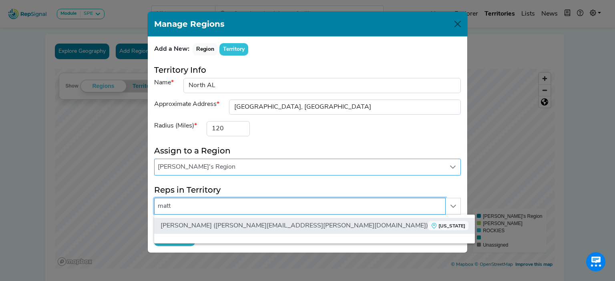
type input "matt"
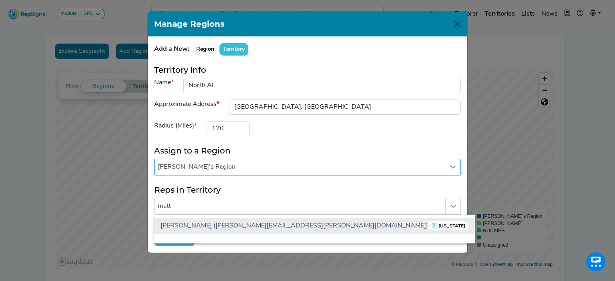
click at [186, 227] on li "[PERSON_NAME] ([PERSON_NAME][EMAIL_ADDRESS][PERSON_NAME][DOMAIN_NAME]) [US_STAT…" at bounding box center [314, 226] width 320 height 16
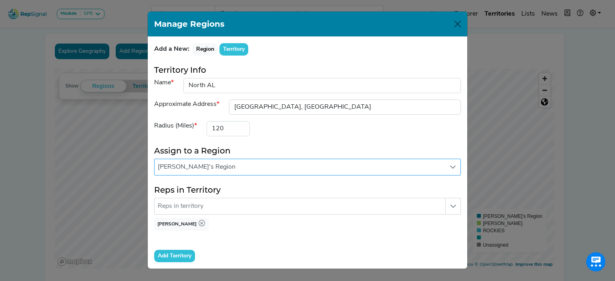
click at [218, 166] on span "[PERSON_NAME]'s Region" at bounding box center [299, 167] width 290 height 16
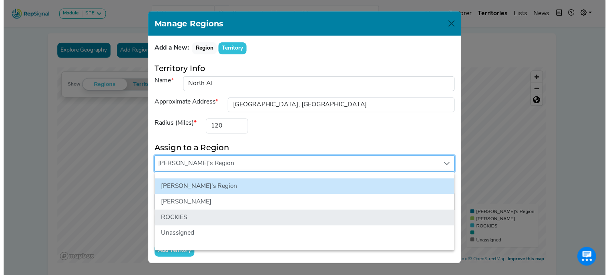
scroll to position [0, 0]
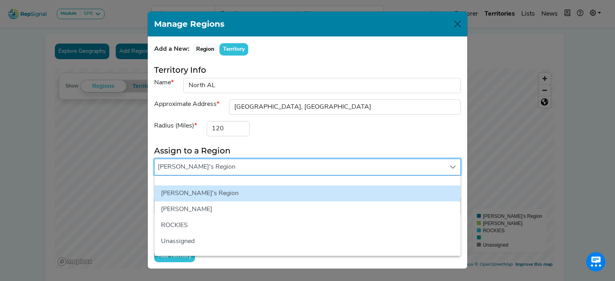
click at [307, 132] on div "Radius (Miles) 120" at bounding box center [307, 128] width 316 height 15
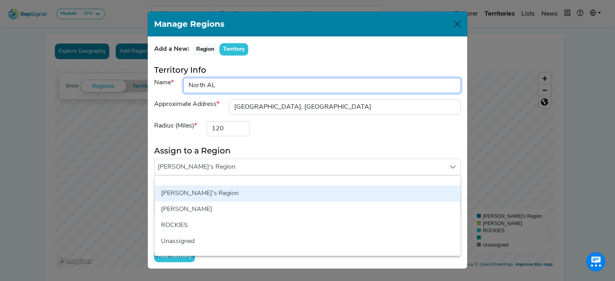
click at [330, 88] on input "input" at bounding box center [321, 85] width 277 height 15
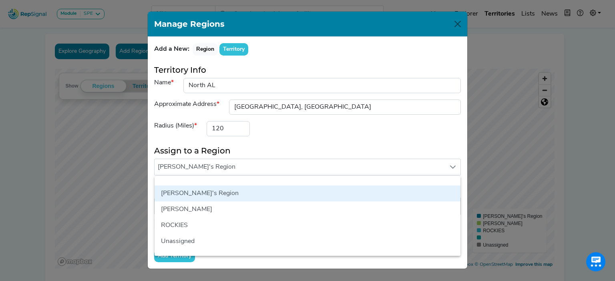
click at [288, 156] on form "Territory Info Name Approximate Address Radius (Miles) 120 Assign to a Region M…" at bounding box center [307, 163] width 306 height 197
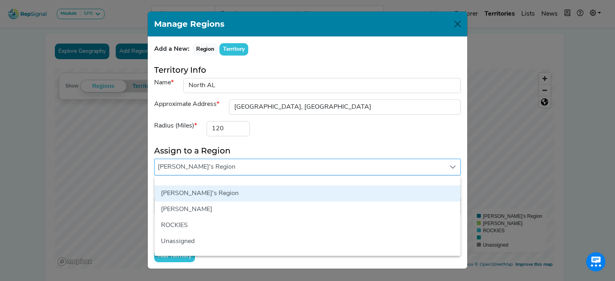
click at [236, 188] on li "[PERSON_NAME]'s Region" at bounding box center [307, 194] width 306 height 16
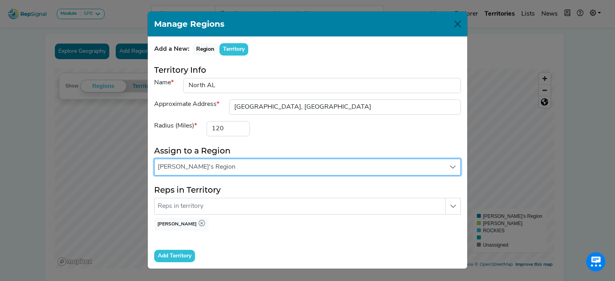
click at [173, 250] on input "Add Territory" at bounding box center [174, 256] width 41 height 12
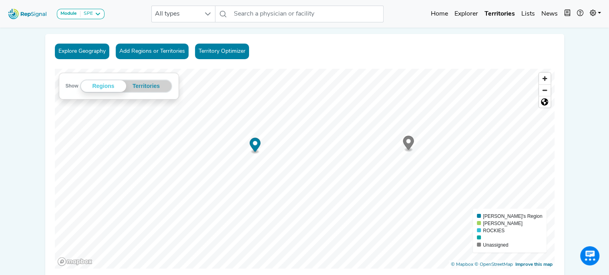
click at [222, 54] on link "Territory Optimizer" at bounding box center [222, 52] width 54 height 16
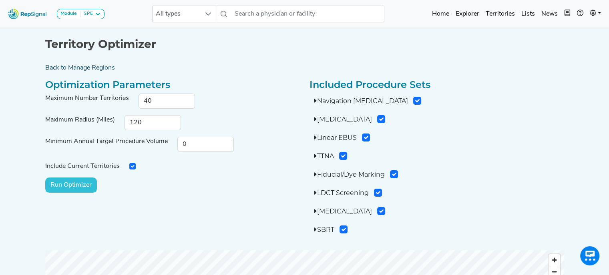
click at [103, 68] on link "Back to Manage Regions" at bounding box center [304, 68] width 528 height 10
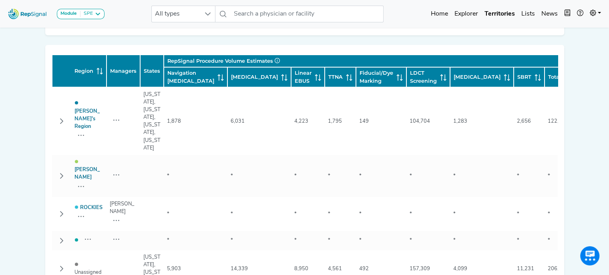
scroll to position [349, 0]
click at [324, 119] on td "1,795" at bounding box center [339, 121] width 31 height 68
click at [86, 109] on link "[PERSON_NAME]'s Region" at bounding box center [86, 119] width 25 height 20
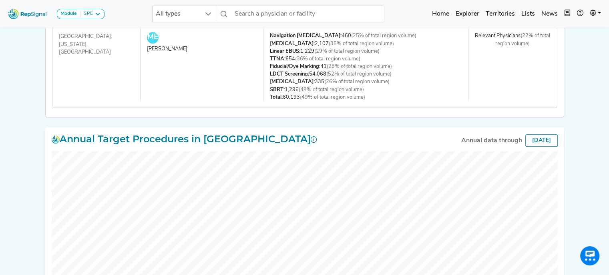
scroll to position [470, 2]
